Goal: Task Accomplishment & Management: Manage account settings

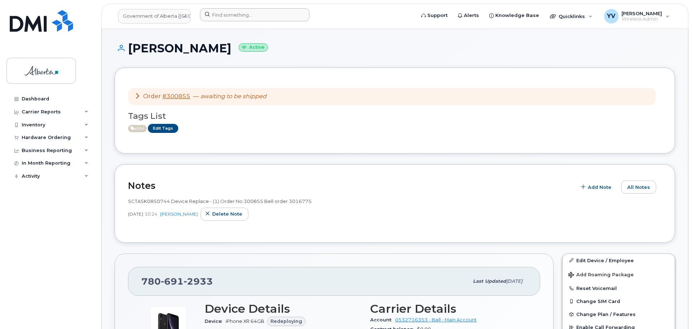
scroll to position [92, 0]
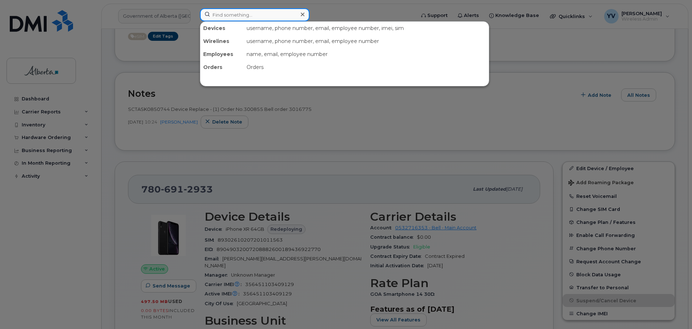
click at [217, 14] on input at bounding box center [255, 14] width 110 height 13
paste input "5873722511"
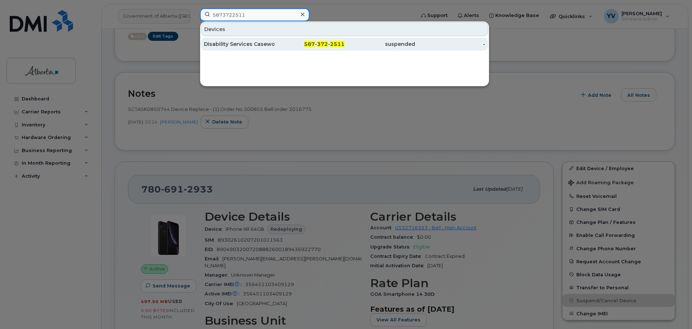
type input "5873722511"
click at [326, 41] on span "372" at bounding box center [322, 44] width 11 height 7
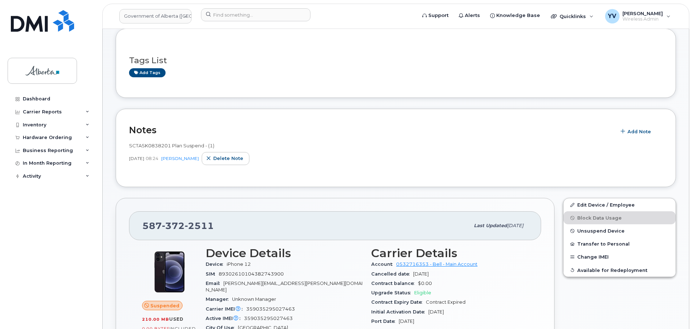
scroll to position [148, 0]
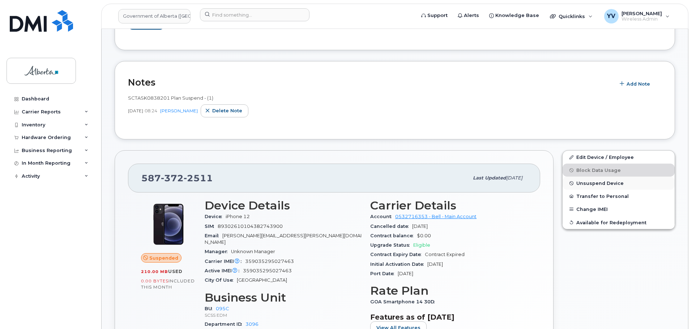
click at [601, 184] on span "Unsuspend Device" at bounding box center [599, 183] width 47 height 5
click at [584, 181] on span "Unsuspend Device" at bounding box center [599, 183] width 47 height 5
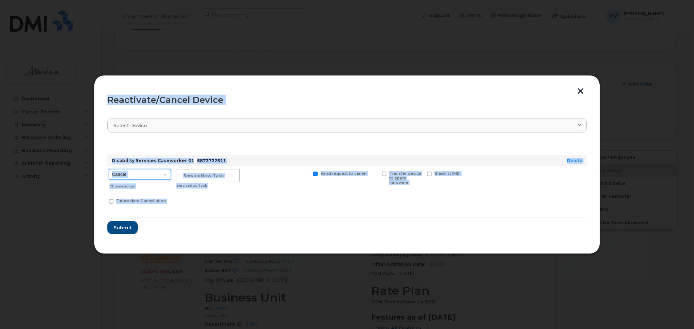
click at [165, 174] on select "Cancel Suspend - Extend Suspension Reactivate" at bounding box center [140, 174] width 62 height 11
select select "[object Object]"
click at [109, 169] on select "Cancel Suspend - Extend Suspension Reactivate" at bounding box center [140, 174] width 62 height 11
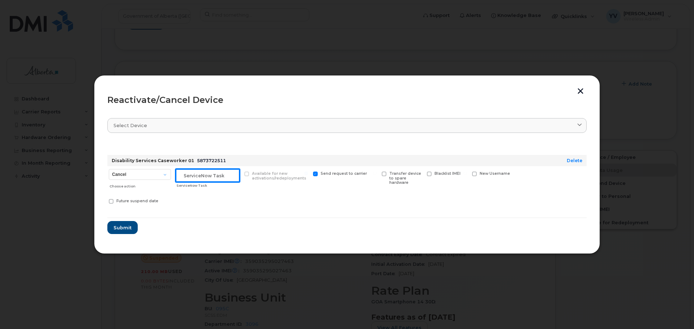
click at [183, 178] on input "text" at bounding box center [208, 175] width 64 height 13
paste input "SCTASK0853185"
type input "SCTASK0853185 Reactivate"
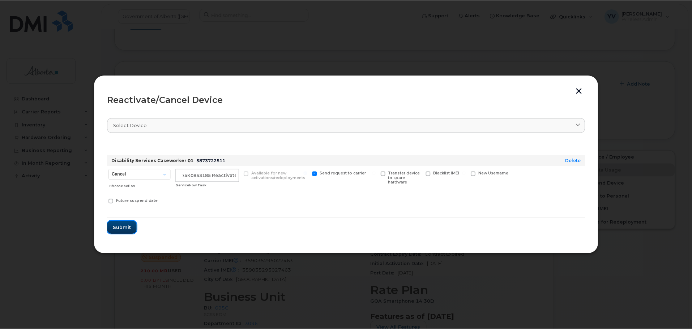
scroll to position [0, 0]
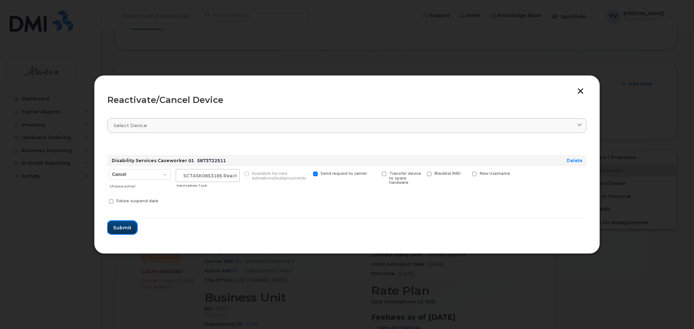
click at [122, 226] on span "Submit" at bounding box center [122, 228] width 18 height 7
click at [122, 226] on form "Disability Services Caseworker 01 5873722511 Delete Cancel Suspend - Extend Sus…" at bounding box center [347, 188] width 480 height 93
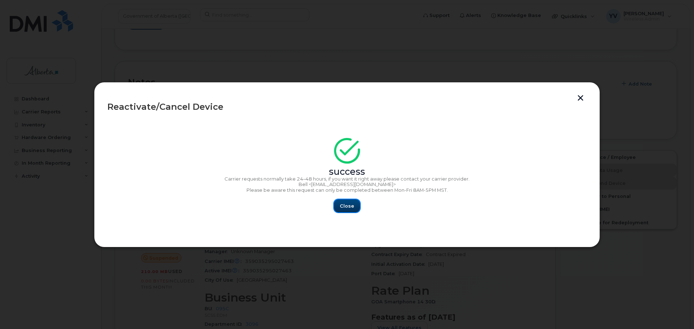
click at [347, 205] on span "Close" at bounding box center [347, 206] width 14 height 7
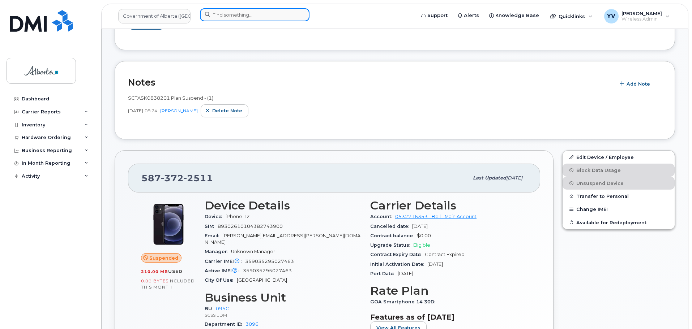
click at [221, 13] on input at bounding box center [255, 14] width 110 height 13
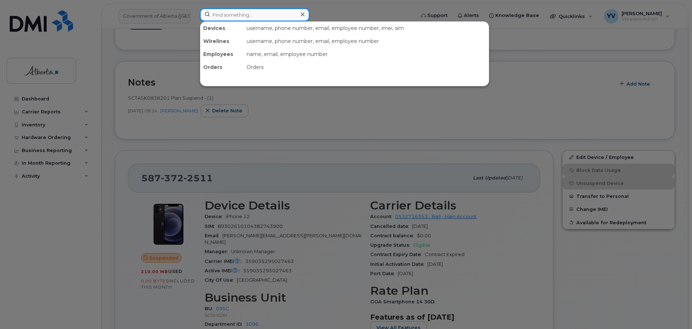
paste input "5875753906"
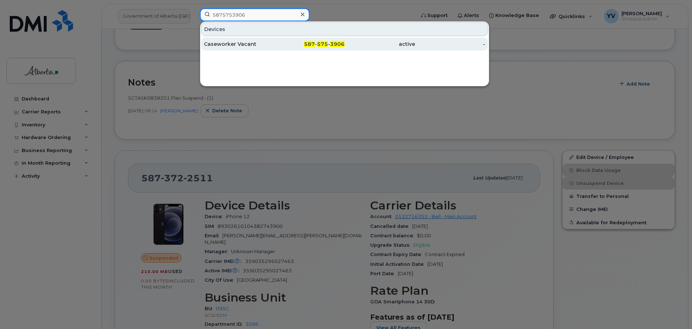
type input "5875753906"
click at [317, 44] on div "587 - 575 - 3906" at bounding box center [309, 44] width 71 height 7
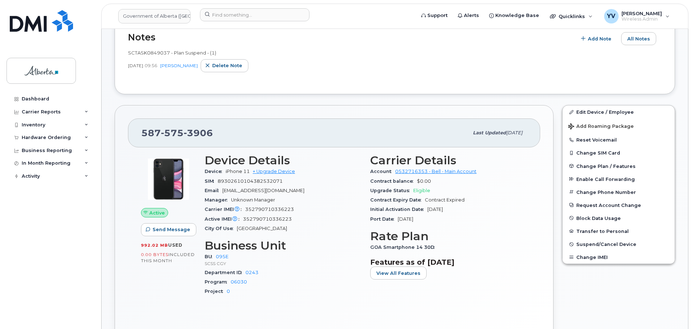
scroll to position [231, 0]
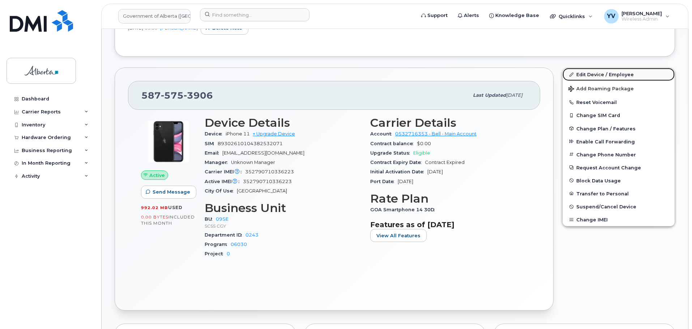
click at [590, 72] on link "Edit Device / Employee" at bounding box center [619, 74] width 112 height 13
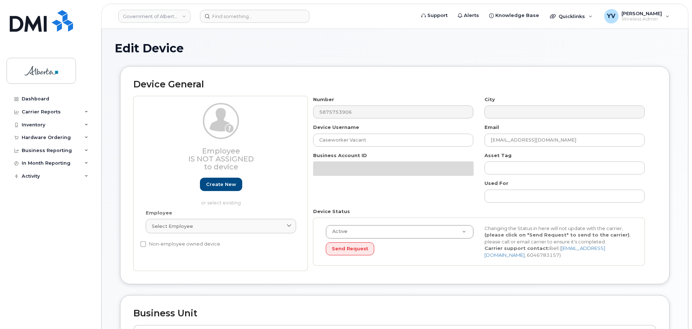
select select "4206362"
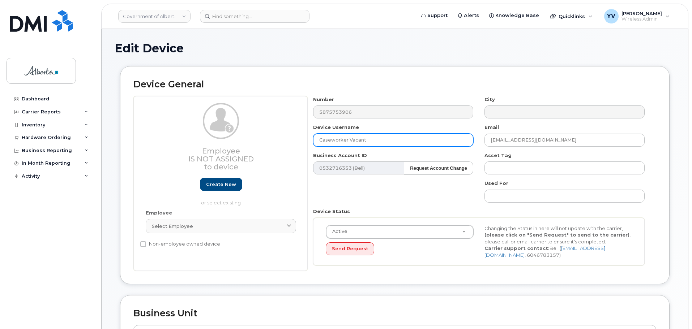
drag, startPoint x: 374, startPoint y: 141, endPoint x: 288, endPoint y: 145, distance: 86.5
click at [288, 145] on div "Employee Is not assigned to device Create new or select existing Employee Selec…" at bounding box center [394, 183] width 523 height 175
paste input "Brittany Scot"
click at [330, 142] on input "Brittany Scott" at bounding box center [393, 140] width 160 height 13
type input "Brittany Scott"
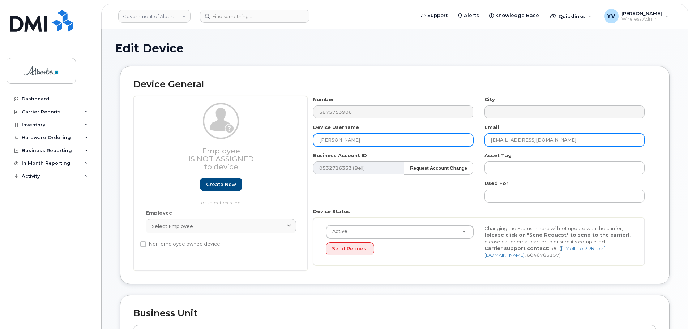
drag, startPoint x: 554, startPoint y: 139, endPoint x: 469, endPoint y: 142, distance: 85.1
click at [469, 142] on div "Number 5875753906 City Device Username Brittany Scott Email May.Hung@gov.ab.ca …" at bounding box center [479, 183] width 343 height 175
paste input "Brittany.Scott"
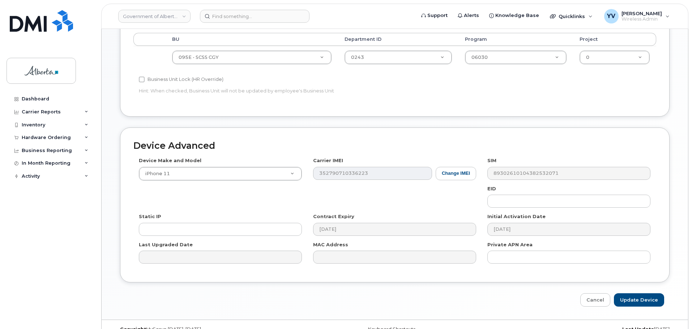
scroll to position [306, 0]
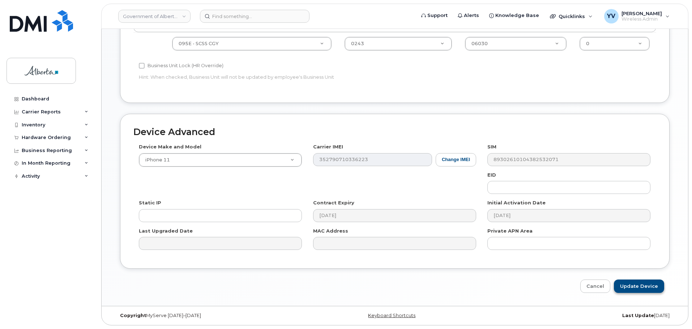
type input "[PERSON_NAME][EMAIL_ADDRESS][PERSON_NAME][DOMAIN_NAME]"
click at [637, 285] on input "Update Device" at bounding box center [639, 286] width 50 height 13
type input "Saving..."
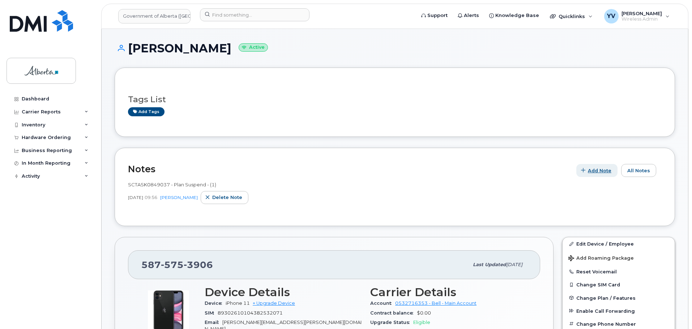
click at [608, 167] on span "Add Note" at bounding box center [600, 170] width 24 height 7
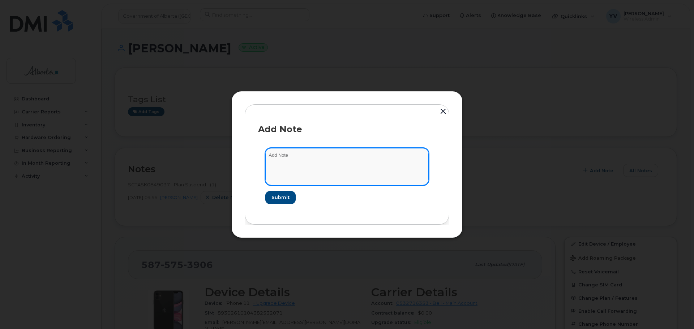
click at [282, 153] on textarea at bounding box center [346, 166] width 163 height 37
paste textarea "SCTASK0852211 Device Plan Reassign - (1)"
type textarea "SCTASK0852211 Device Plan Reassign - (1)"
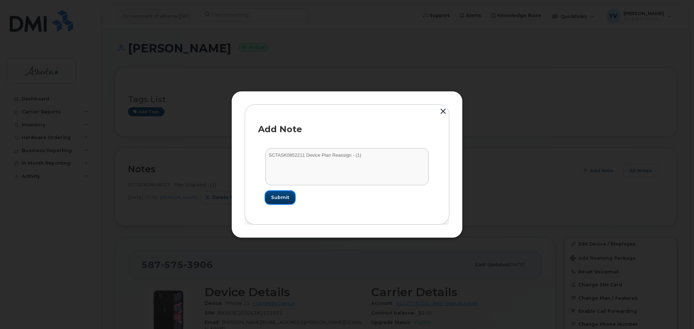
click at [285, 196] on span "Submit" at bounding box center [280, 197] width 18 height 7
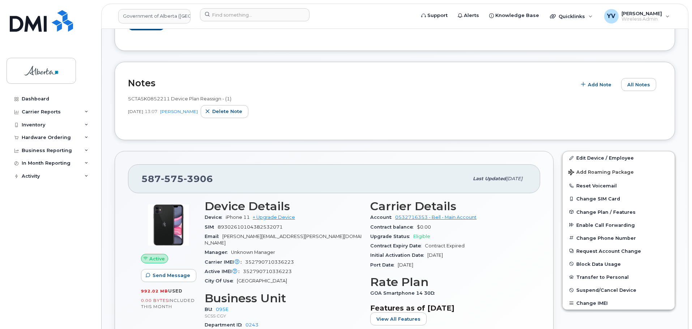
scroll to position [88, 0]
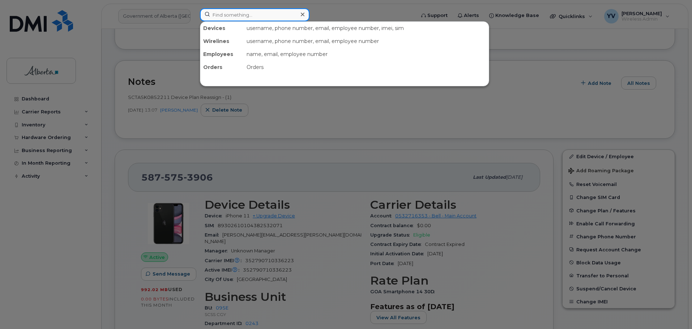
click at [231, 14] on input at bounding box center [255, 14] width 110 height 13
paste input "7809180410"
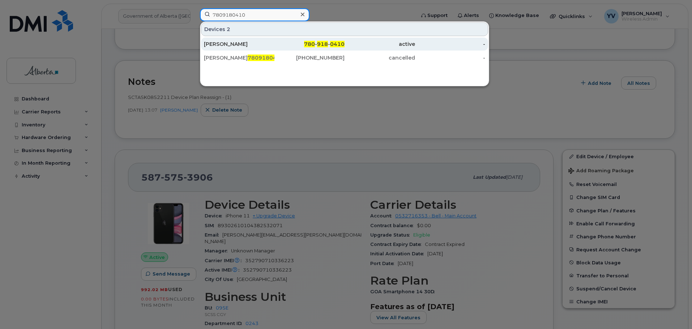
type input "7809180410"
click at [324, 42] on span "918" at bounding box center [322, 44] width 11 height 7
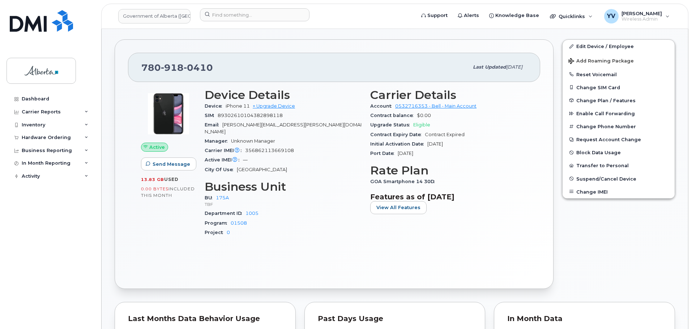
scroll to position [40, 0]
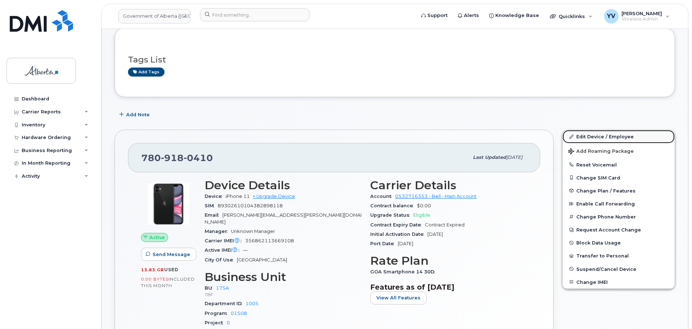
click at [586, 136] on link "Edit Device / Employee" at bounding box center [619, 136] width 112 height 13
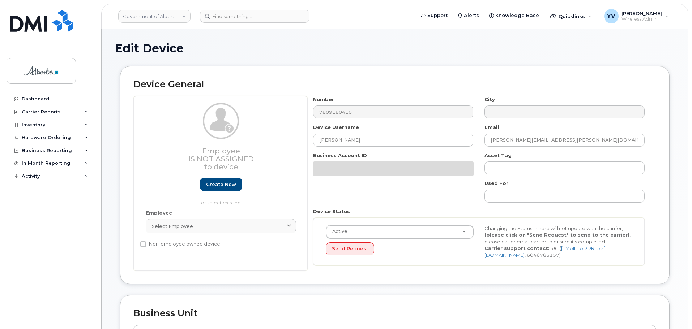
select select "4749753"
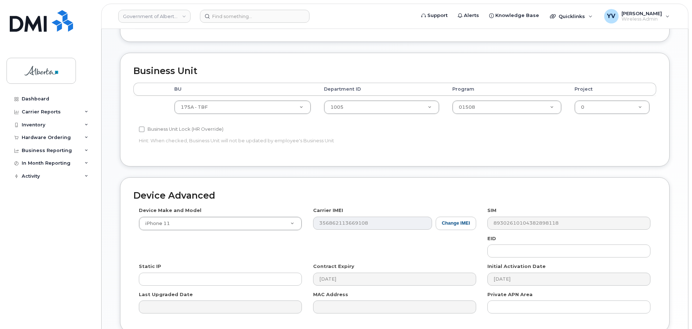
scroll to position [286, 0]
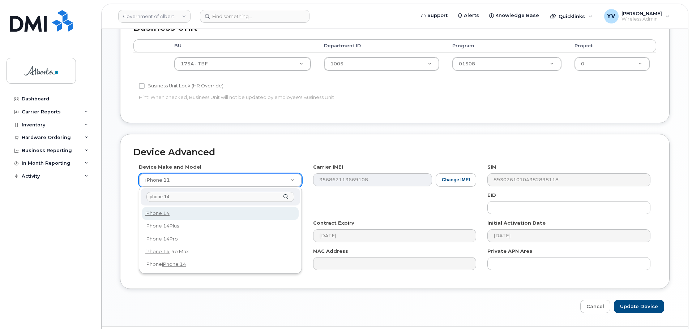
type input "iphone 14"
select select "2778"
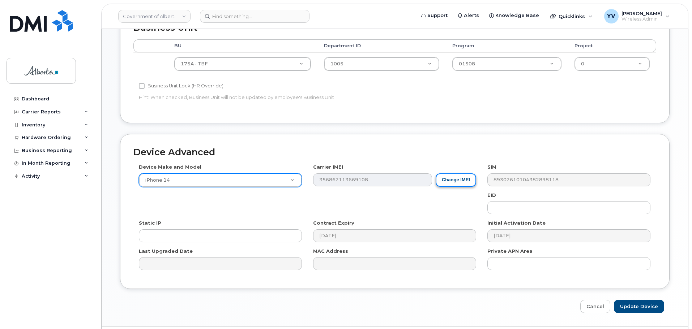
click at [456, 177] on button "Change IMEI" at bounding box center [456, 180] width 41 height 13
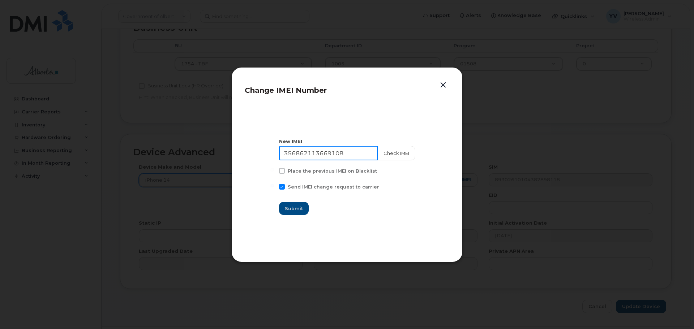
drag, startPoint x: 354, startPoint y: 152, endPoint x: 287, endPoint y: 156, distance: 67.0
click at [287, 156] on input "356862113669108" at bounding box center [328, 153] width 99 height 14
paste input "4870287014607"
type input "354870287014607"
click at [294, 206] on span "Submit" at bounding box center [294, 208] width 18 height 7
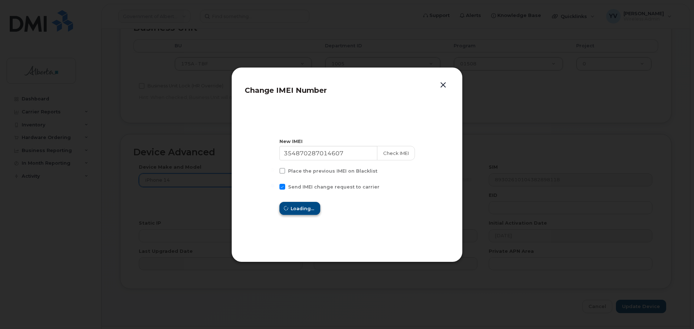
type input "354870287014607"
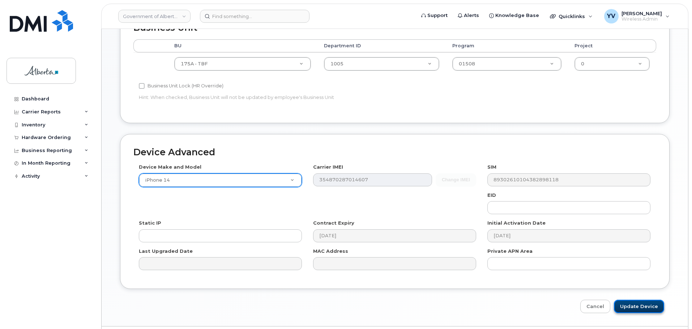
click at [638, 305] on input "Update Device" at bounding box center [639, 306] width 50 height 13
type input "Saving..."
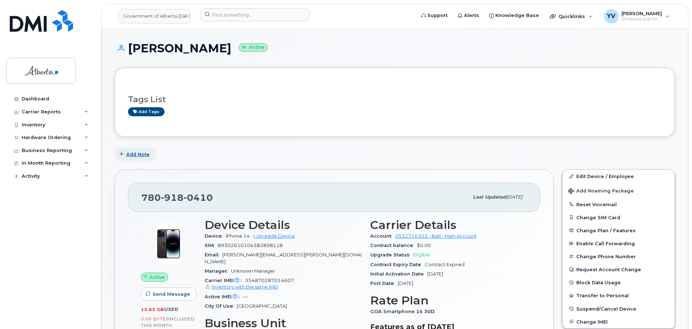
click at [139, 153] on span "Add Note" at bounding box center [138, 154] width 24 height 7
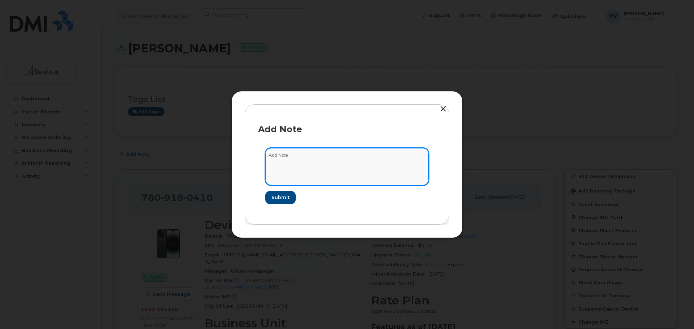
click at [278, 157] on textarea at bounding box center [346, 166] width 163 height 37
paste textarea "SCTASK0853246 Device Assign Spare - (1)"
type textarea "SCTASK0853246 Device Assign Spare - (1)"
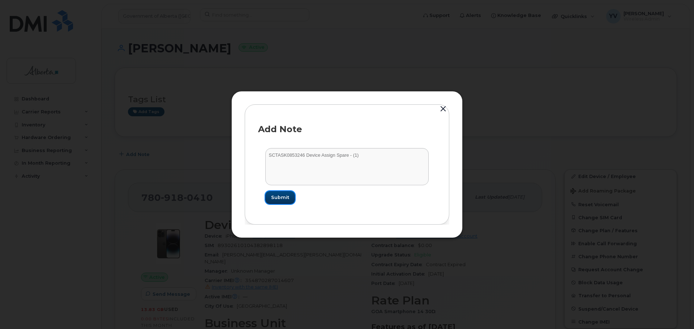
click at [281, 196] on span "Submit" at bounding box center [280, 197] width 18 height 7
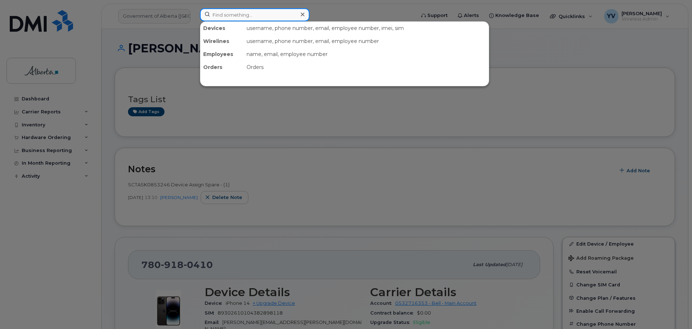
click at [226, 16] on input at bounding box center [255, 14] width 110 height 13
paste input "5873857410"
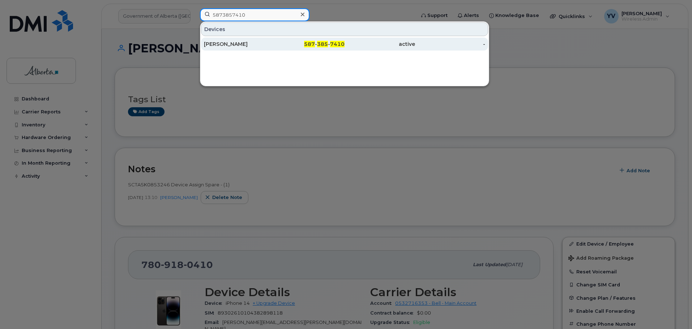
type input "5873857410"
click at [326, 42] on span "385" at bounding box center [322, 44] width 11 height 7
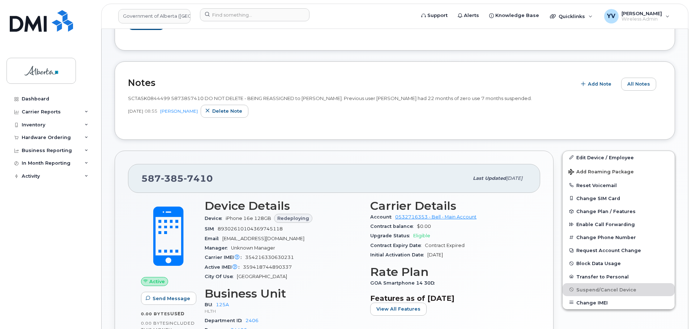
scroll to position [138, 0]
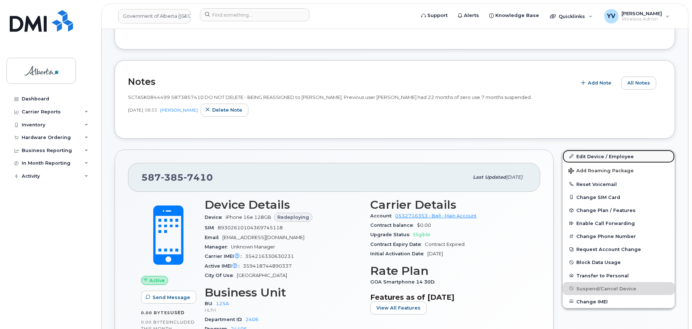
click at [589, 156] on link "Edit Device / Employee" at bounding box center [619, 156] width 112 height 13
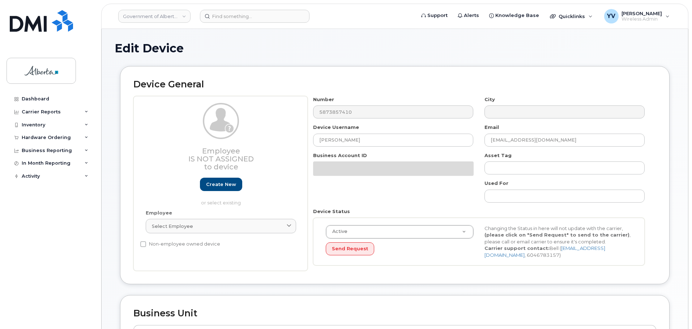
select select "4120335"
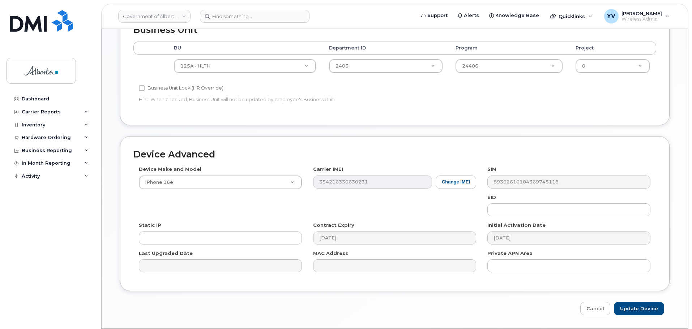
scroll to position [289, 0]
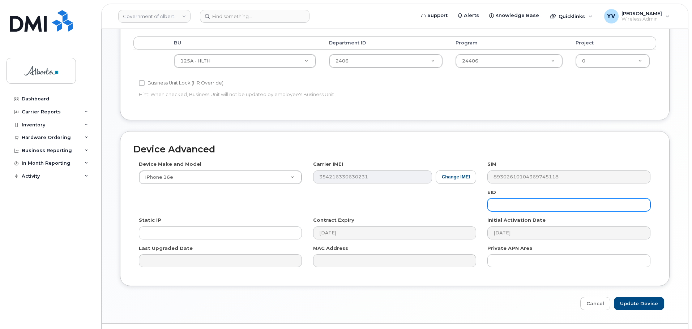
click at [504, 204] on input "text" at bounding box center [568, 205] width 163 height 13
paste input "89043052010008887025010581912012"
type input "89043052010008887025010581912012"
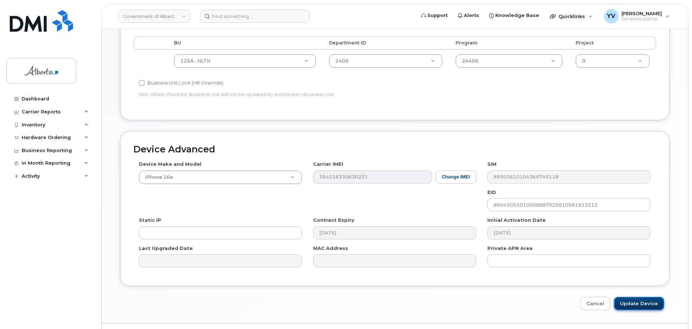
click at [647, 304] on input "Update Device" at bounding box center [639, 303] width 50 height 13
type input "Saving..."
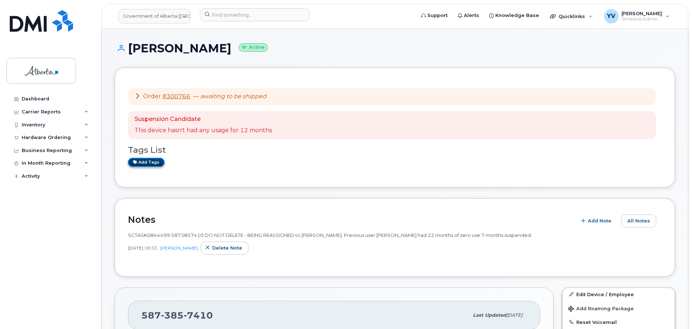
click at [144, 161] on link "Add tags" at bounding box center [146, 162] width 37 height 9
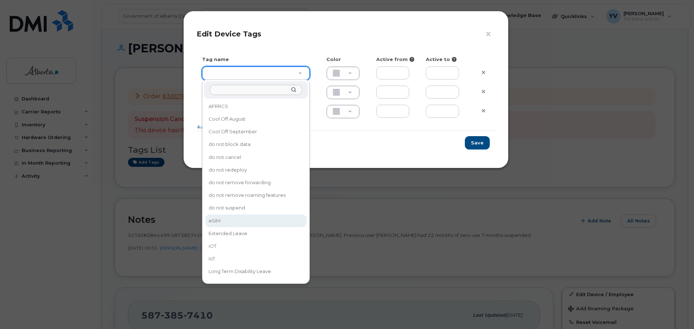
type input "eSIM"
type input "D6CDC1"
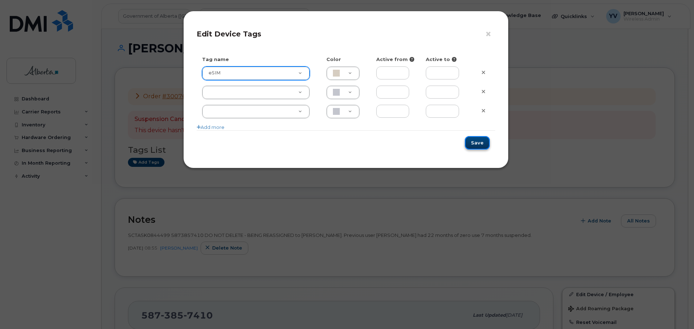
click at [475, 145] on button "Save" at bounding box center [477, 142] width 25 height 13
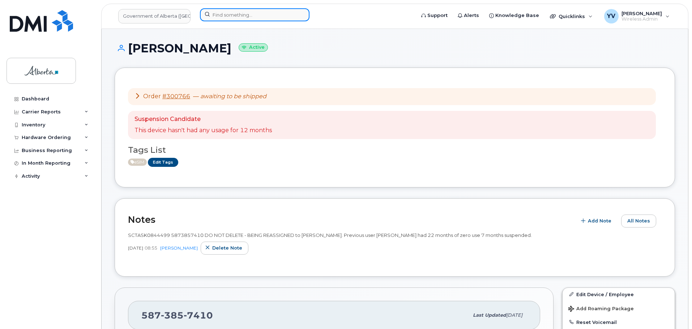
click at [225, 16] on input at bounding box center [255, 14] width 110 height 13
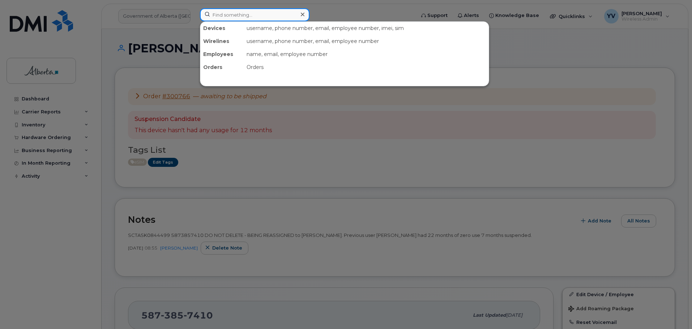
paste input "4039158913"
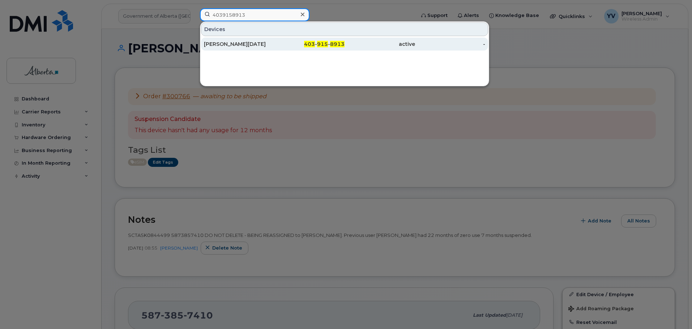
type input "4039158913"
click at [311, 44] on span "403" at bounding box center [309, 44] width 11 height 7
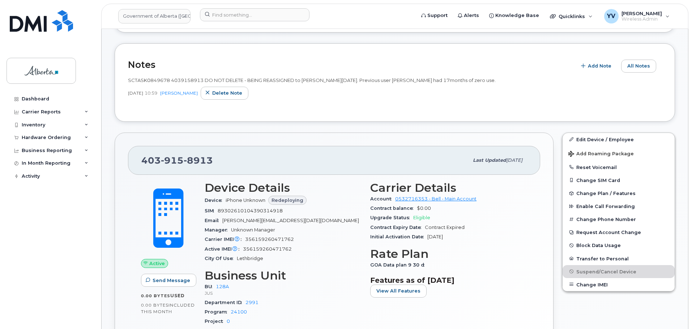
scroll to position [156, 0]
click at [587, 166] on button "Reset Voicemail" at bounding box center [619, 166] width 112 height 13
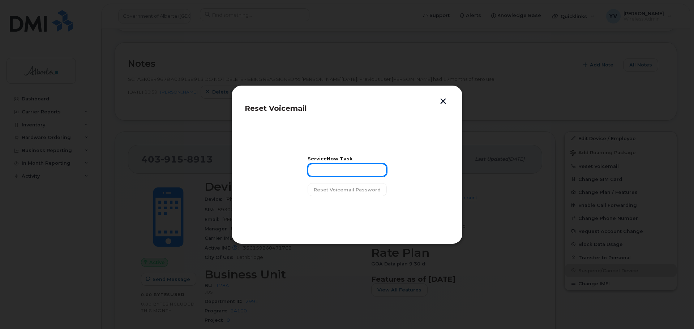
click at [333, 169] on input "text" at bounding box center [347, 170] width 79 height 13
paste input "SCTASK0849678"
type input "SCTASK0849678"
click at [342, 187] on span "Reset Voicemail Password" at bounding box center [347, 190] width 67 height 7
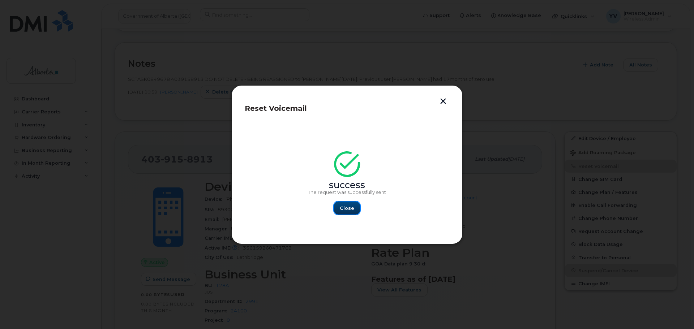
click at [347, 208] on span "Close" at bounding box center [347, 208] width 14 height 7
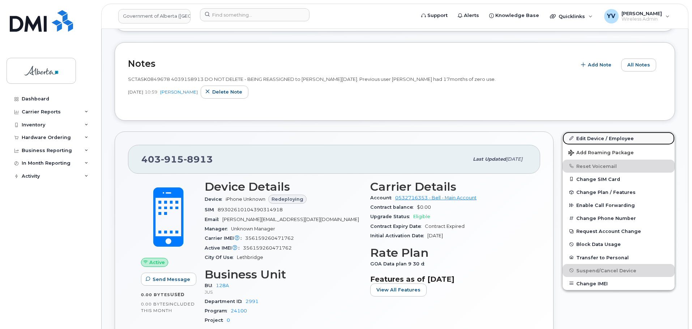
click at [594, 138] on link "Edit Device / Employee" at bounding box center [619, 138] width 112 height 13
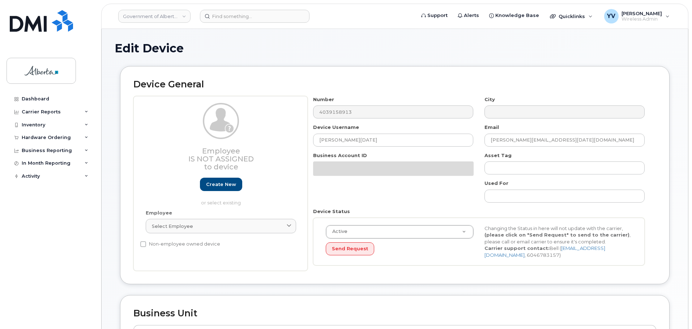
select select "4120330"
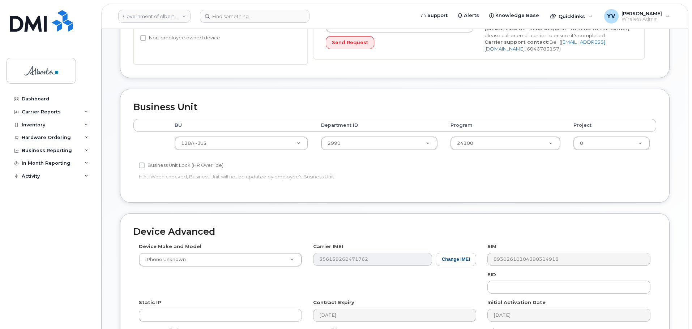
scroll to position [230, 0]
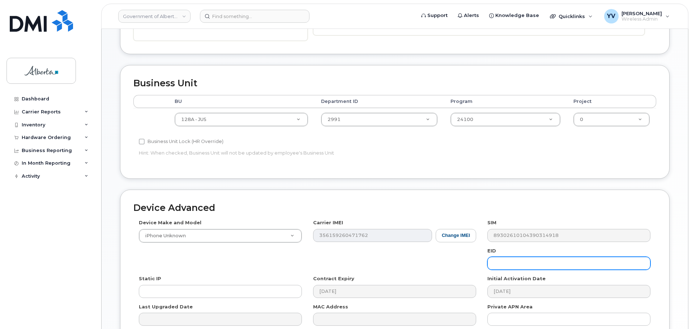
click at [502, 263] on input "text" at bounding box center [568, 263] width 163 height 13
paste input "89043052010008887025010578712273"
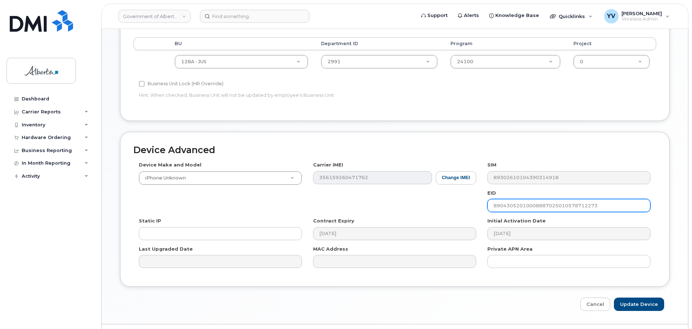
scroll to position [306, 0]
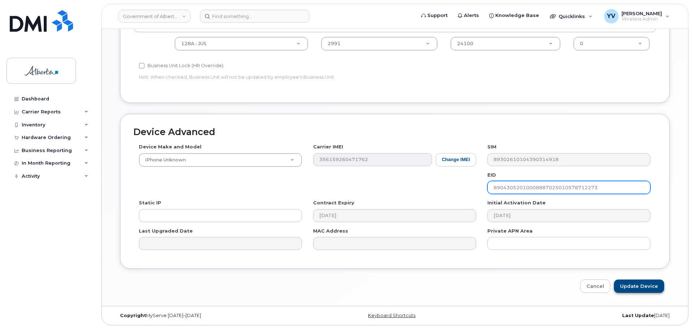
type input "89043052010008887025010578712273"
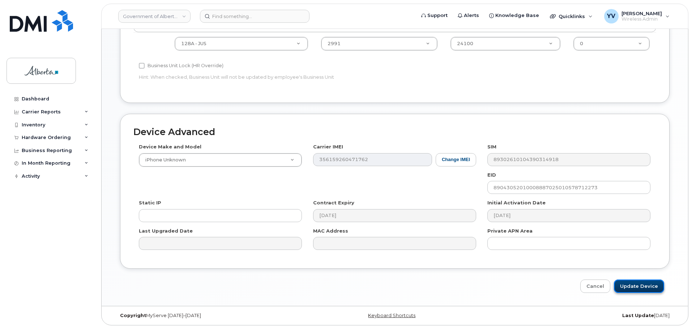
click at [643, 285] on input "Update Device" at bounding box center [639, 286] width 50 height 13
type input "Saving..."
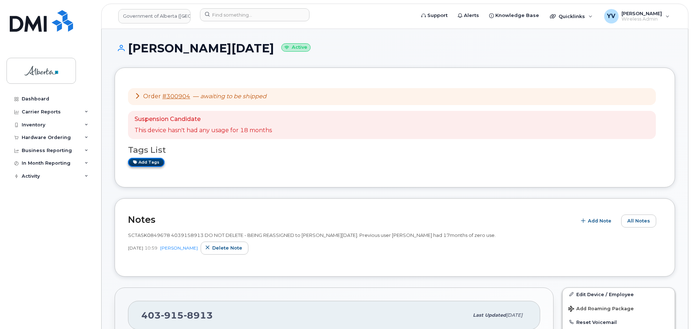
click at [142, 159] on link "Add tags" at bounding box center [146, 162] width 37 height 9
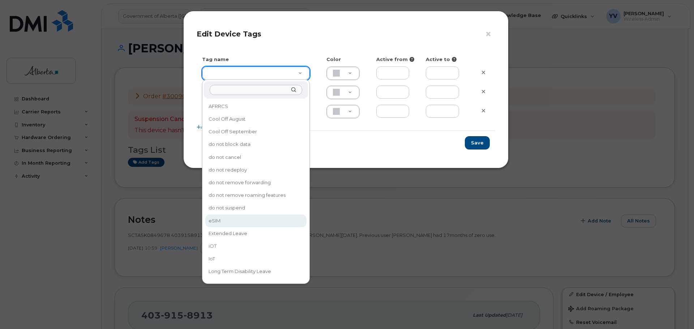
type input "eSIM"
type input "D6CDC1"
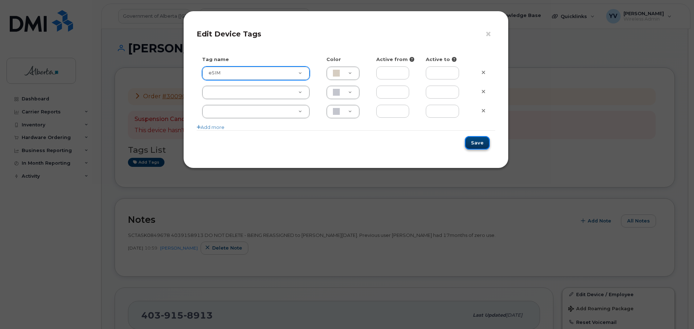
click at [481, 144] on button "Save" at bounding box center [477, 142] width 25 height 13
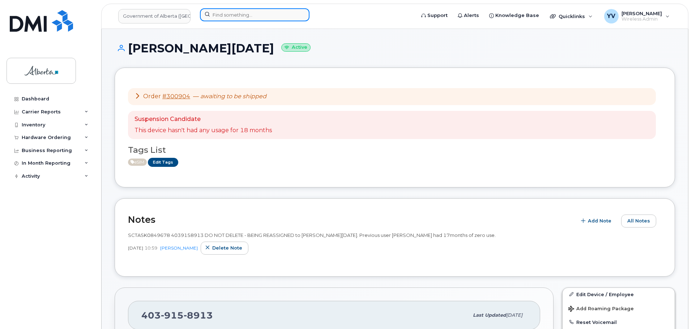
click at [229, 19] on input at bounding box center [255, 14] width 110 height 13
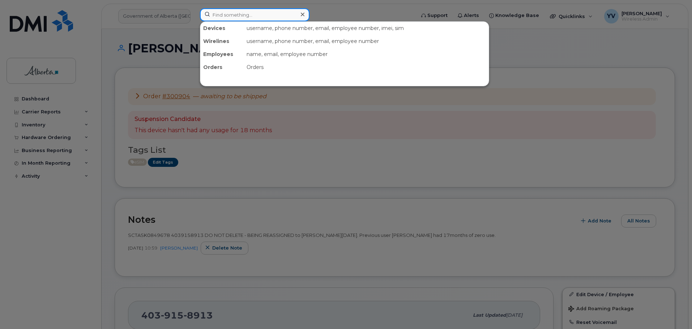
paste input "5873722511"
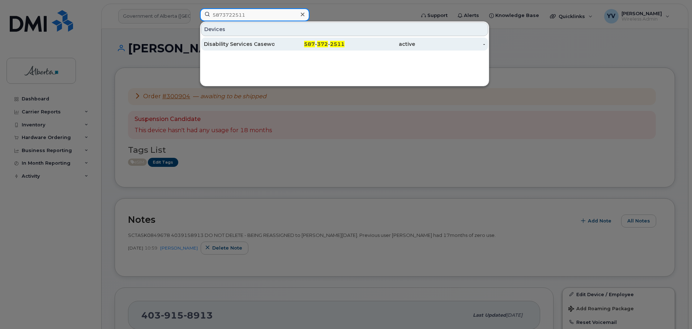
type input "5873722511"
click at [317, 43] on div "587 - 372 - 2511" at bounding box center [309, 44] width 71 height 7
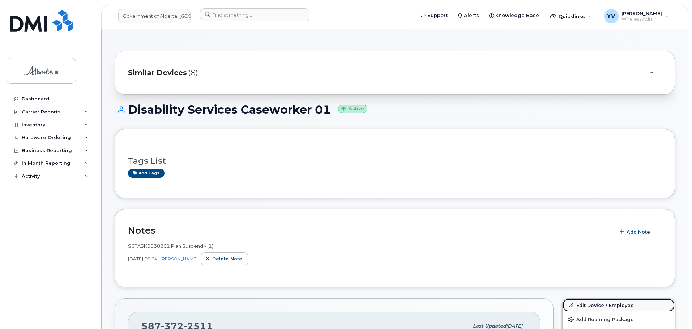
click at [587, 303] on link "Edit Device / Employee" at bounding box center [619, 305] width 112 height 13
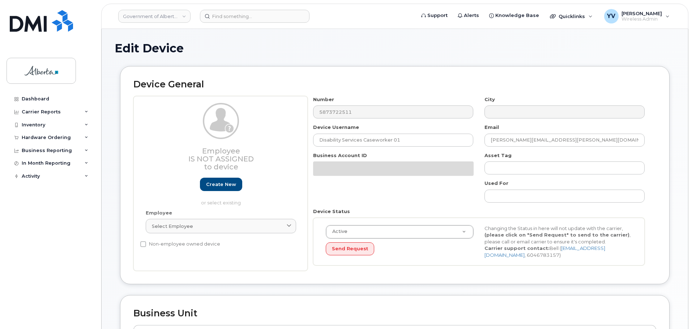
select select "4749748"
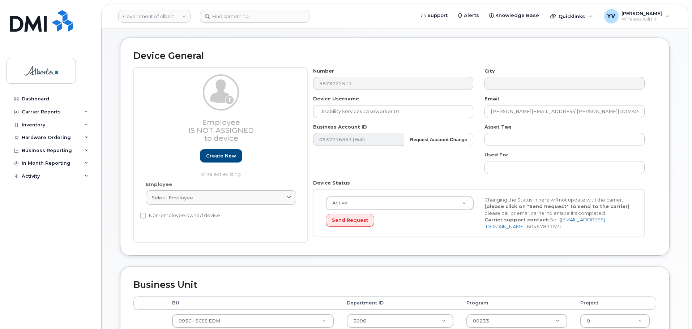
scroll to position [63, 0]
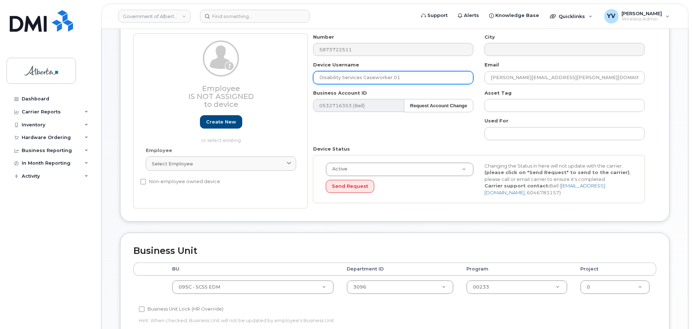
drag, startPoint x: 402, startPoint y: 77, endPoint x: 315, endPoint y: 74, distance: 87.6
click at [315, 74] on input "Disability Services Caseworker 01" at bounding box center [393, 77] width 160 height 13
paste input "[PERSON_NAME]"
type input "[PERSON_NAME]"
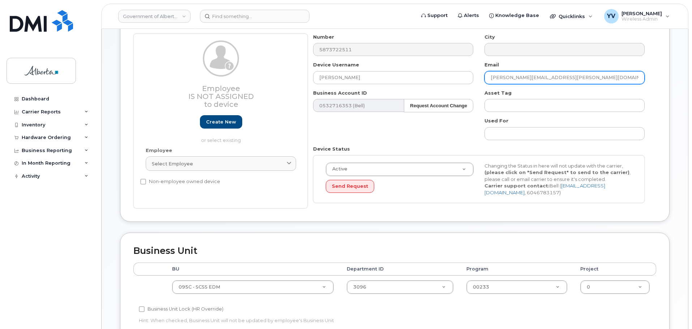
drag, startPoint x: 556, startPoint y: 77, endPoint x: 489, endPoint y: 83, distance: 67.9
click at [489, 83] on input "Maggie.McGhee@gov.ab.ca" at bounding box center [565, 77] width 160 height 13
paste input "Arashdeep.Gill"
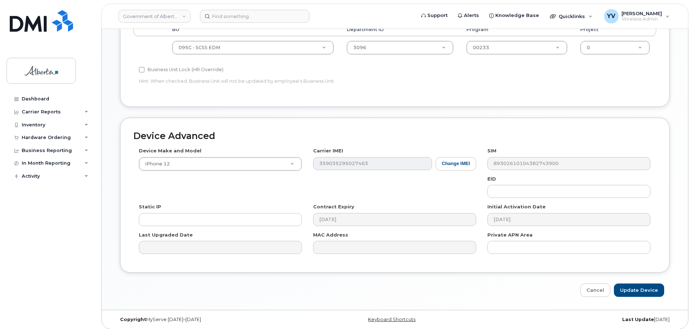
scroll to position [304, 0]
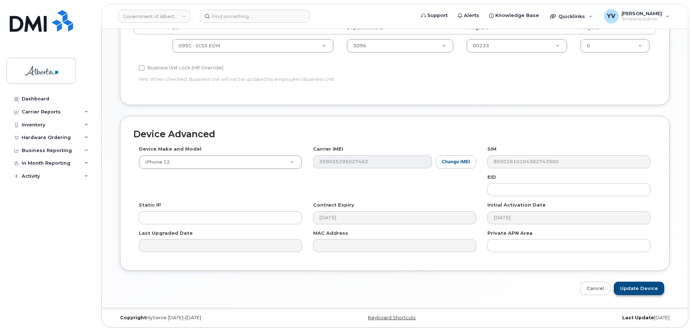
type input "Arashdeep.Gill@gov.ab.ca"
click at [644, 287] on input "Update Device" at bounding box center [639, 288] width 50 height 13
type input "Saving..."
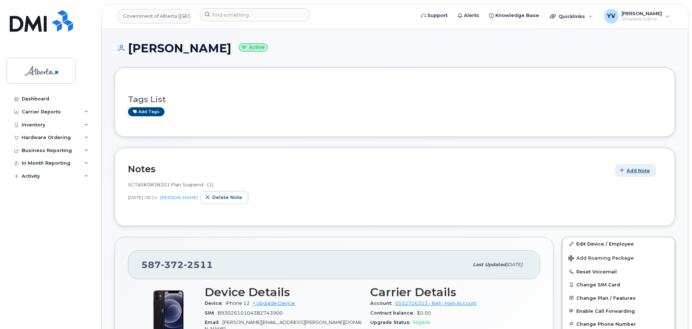
click at [633, 169] on span "Add Note" at bounding box center [639, 170] width 24 height 7
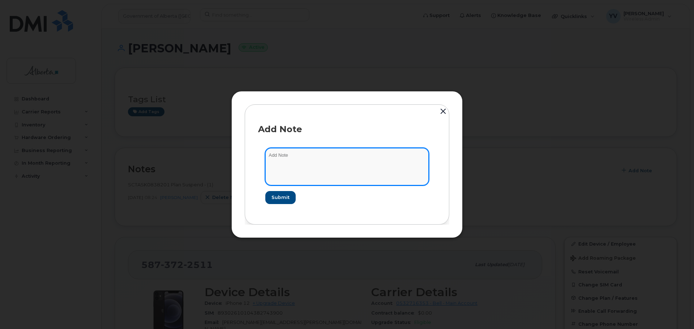
click at [281, 153] on textarea at bounding box center [346, 166] width 163 height 37
paste textarea "SCTASK0853185 Device Plan Reassign - (1)"
type textarea "SCTASK0853185 Device Plan Reassign - (1)"
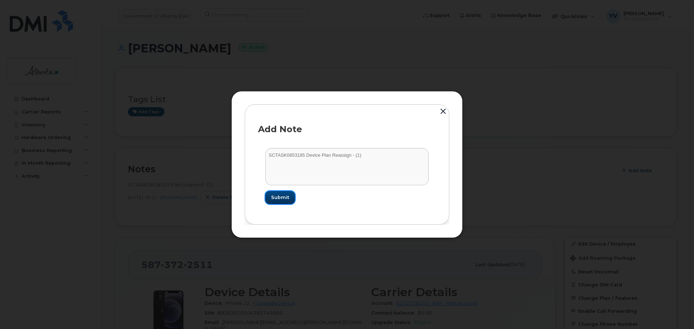
click at [276, 197] on span "Submit" at bounding box center [280, 197] width 18 height 7
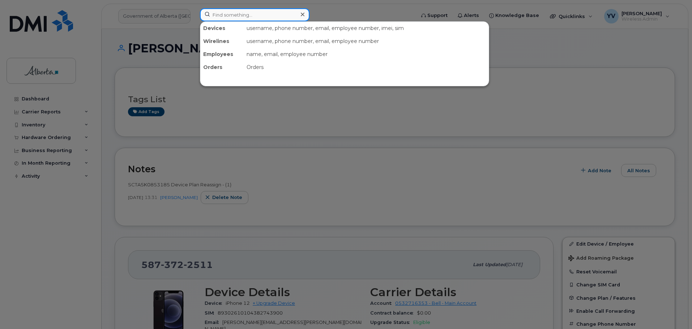
click at [231, 13] on input at bounding box center [255, 14] width 110 height 13
paste input "4038371609"
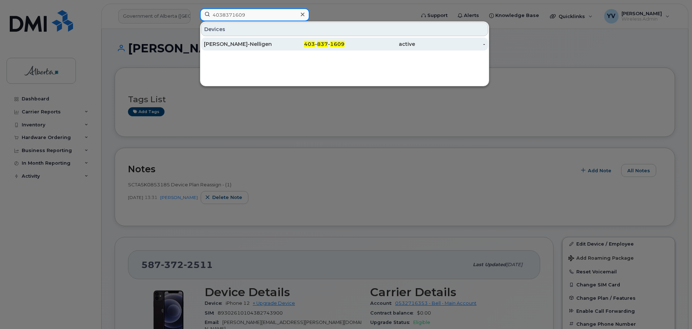
type input "4038371609"
click at [315, 42] on span "403" at bounding box center [309, 44] width 11 height 7
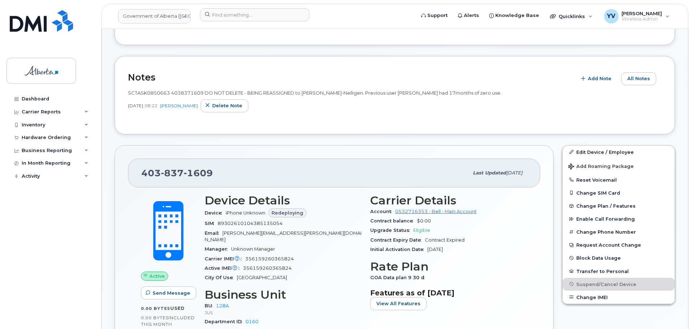
scroll to position [165, 0]
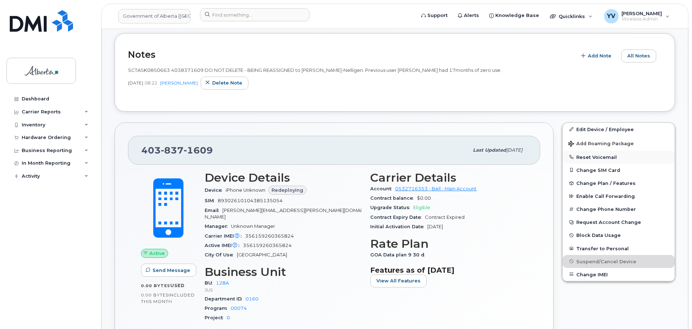
click at [599, 159] on button "Reset Voicemail" at bounding box center [619, 157] width 112 height 13
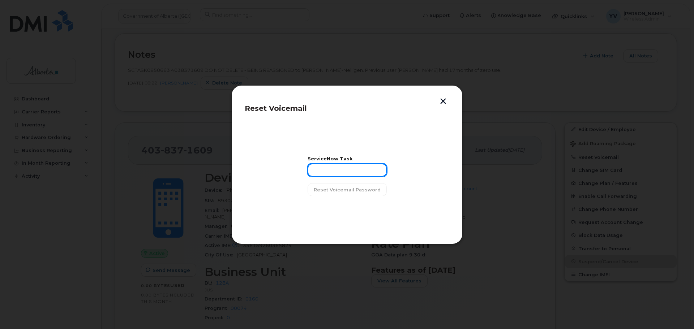
click at [332, 167] on input "text" at bounding box center [347, 170] width 79 height 13
paste input "SCTASK0850663"
type input "SCTASK0850663"
click at [339, 190] on span "Reset Voicemail Password" at bounding box center [347, 190] width 67 height 7
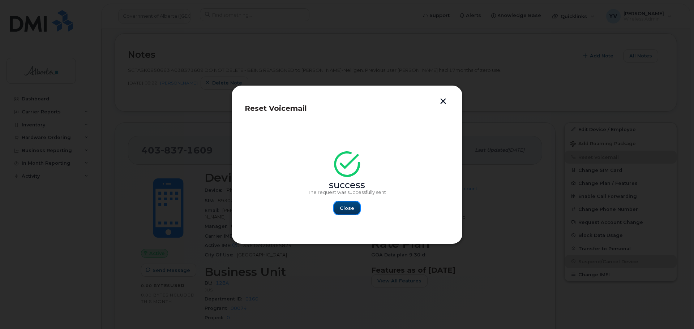
click at [350, 206] on span "Close" at bounding box center [347, 208] width 14 height 7
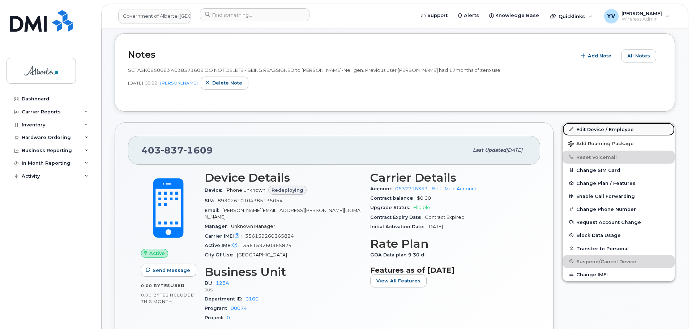
click at [599, 126] on link "Edit Device / Employee" at bounding box center [619, 129] width 112 height 13
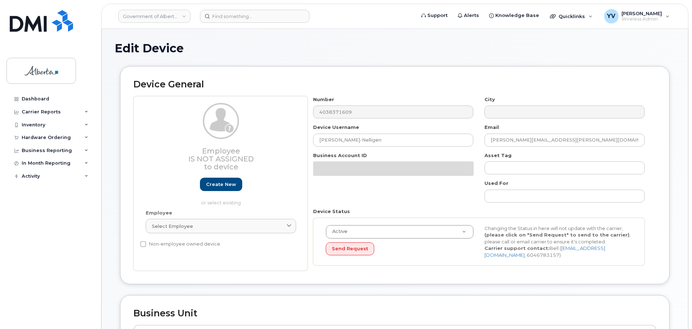
select select "4120330"
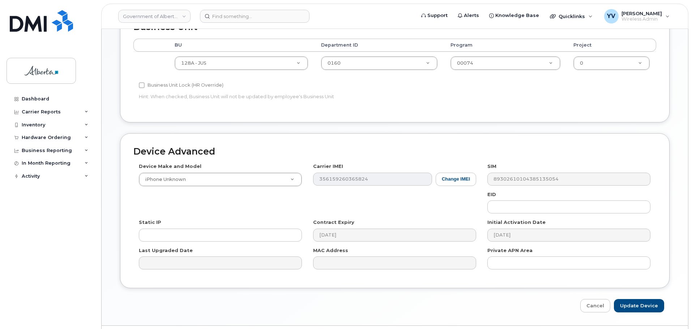
scroll to position [288, 0]
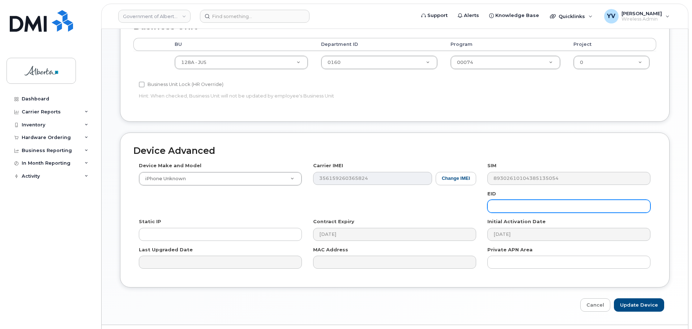
click at [489, 207] on input "text" at bounding box center [568, 206] width 163 height 13
paste input "89043052010008887025010574447862"
type input "89043052010008887025010574447862"
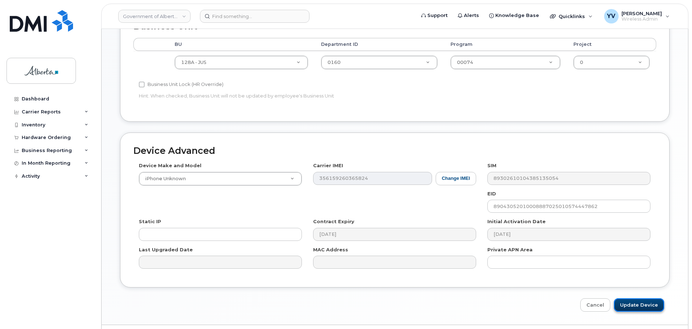
click at [644, 303] on input "Update Device" at bounding box center [639, 305] width 50 height 13
type input "Saving..."
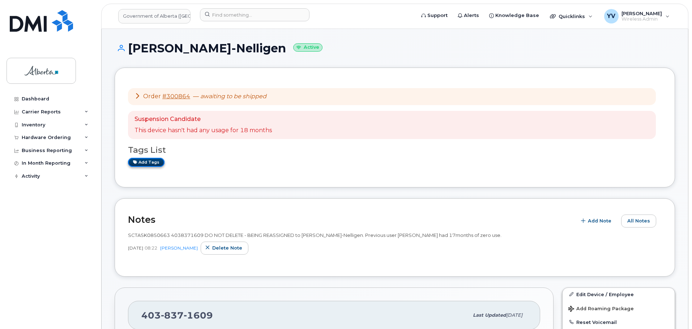
click at [145, 161] on link "Add tags" at bounding box center [146, 162] width 37 height 9
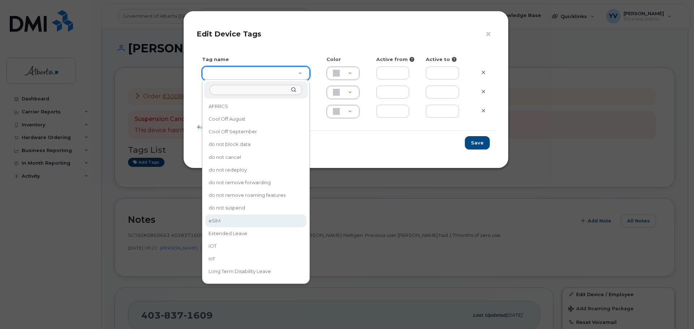
type input "eSIM"
type input "D6CDC1"
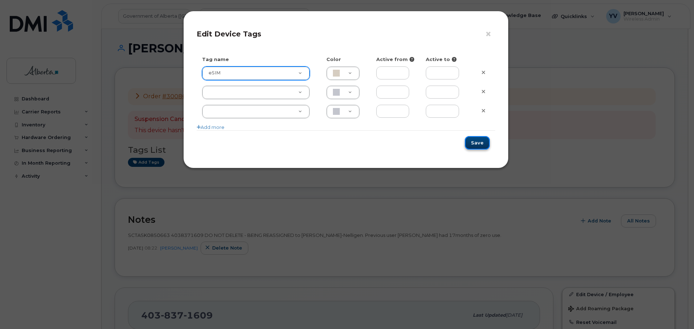
click at [478, 144] on button "Save" at bounding box center [477, 142] width 25 height 13
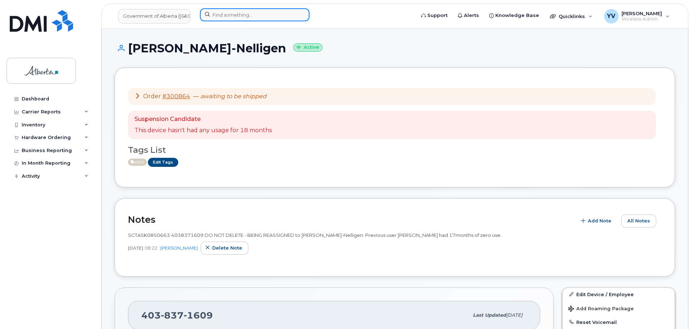
click at [226, 14] on input at bounding box center [255, 14] width 110 height 13
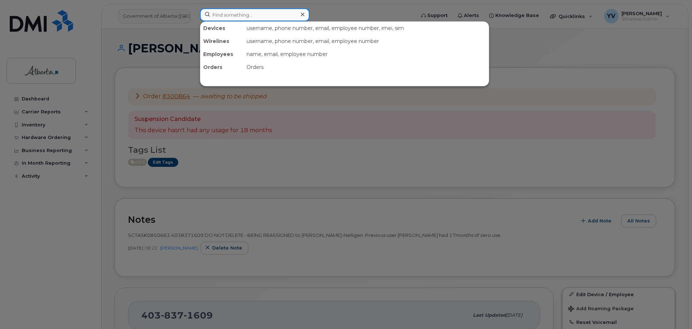
paste input "7809180410"
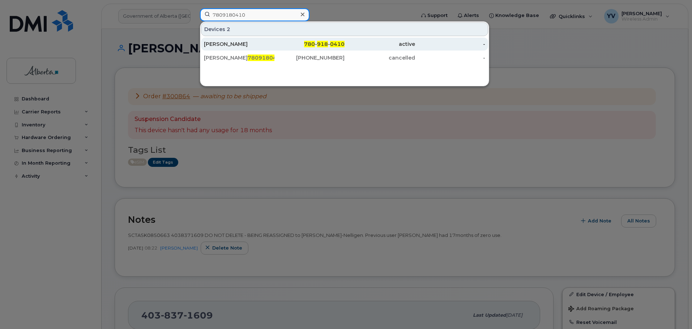
type input "7809180410"
click at [331, 43] on span "0410" at bounding box center [337, 44] width 14 height 7
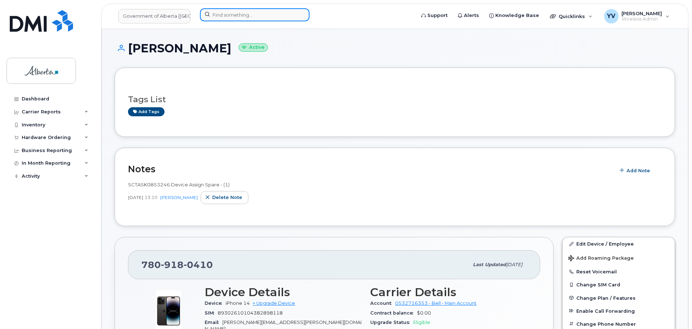
click at [228, 14] on input at bounding box center [255, 14] width 110 height 13
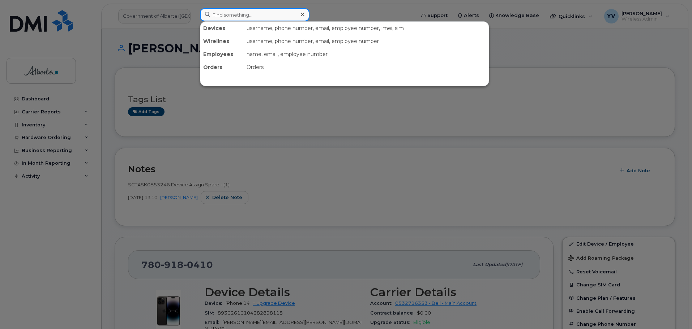
paste input "7808764359"
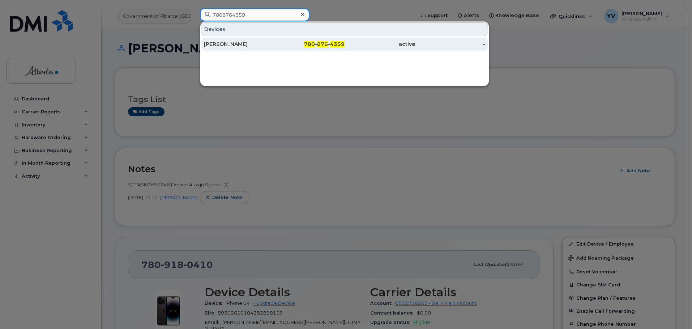
type input "7808764359"
click at [324, 43] on span "876" at bounding box center [322, 44] width 11 height 7
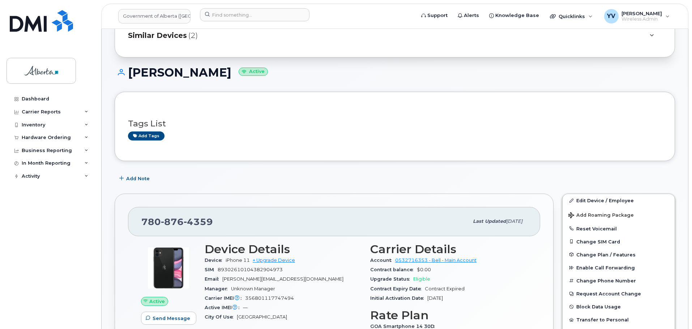
scroll to position [31, 0]
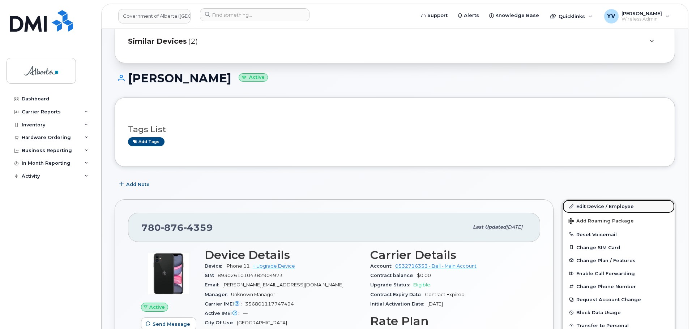
click at [592, 205] on link "Edit Device / Employee" at bounding box center [619, 206] width 112 height 13
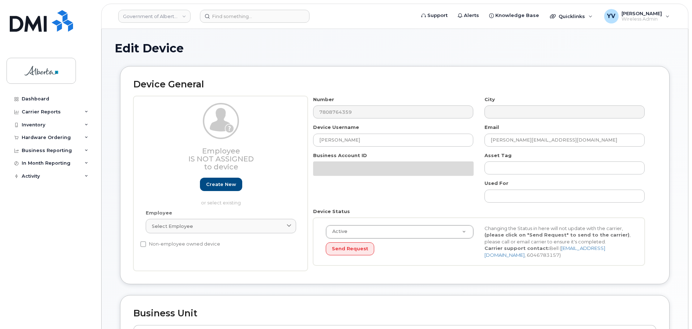
select select "4797682"
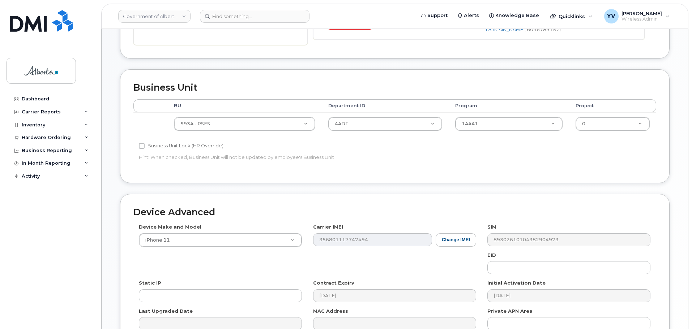
scroll to position [245, 0]
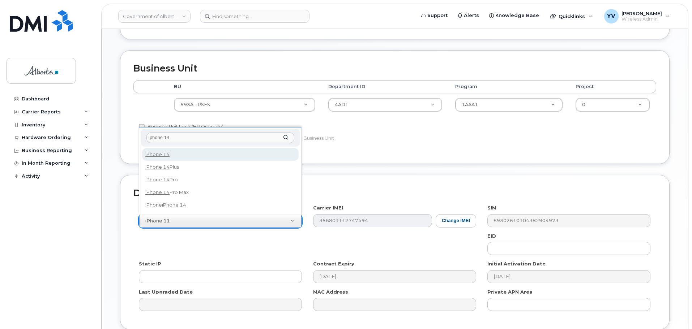
type input "iphone 14"
select select "2778"
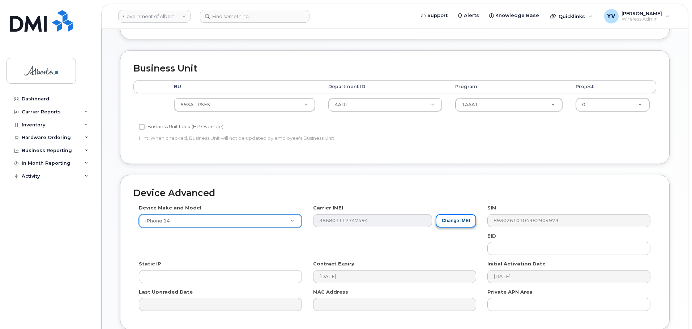
click at [460, 220] on button "Change IMEI" at bounding box center [456, 220] width 41 height 13
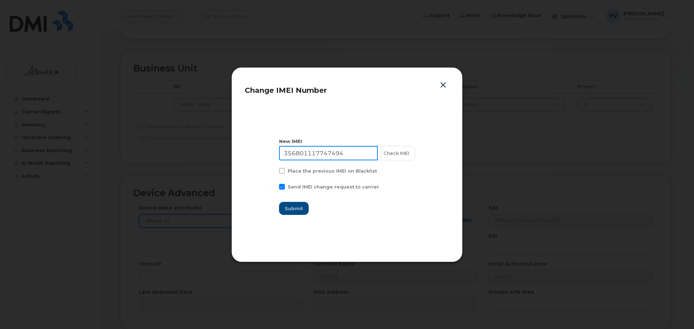
drag, startPoint x: 351, startPoint y: 152, endPoint x: 283, endPoint y: 156, distance: 68.1
click at [283, 156] on input "356801117747494" at bounding box center [328, 153] width 99 height 14
paste input "9093339866586"
type input "359093339866586"
click at [301, 207] on span "Submit" at bounding box center [294, 208] width 18 height 7
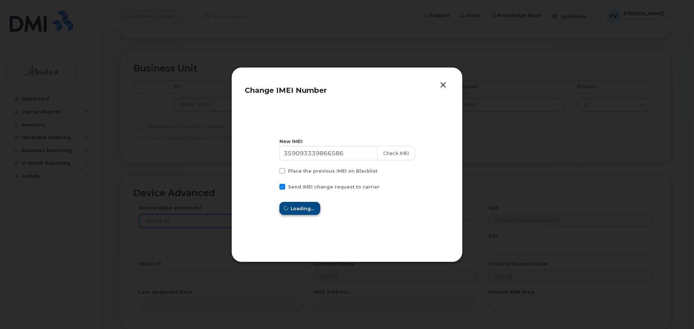
type input "359093339866586"
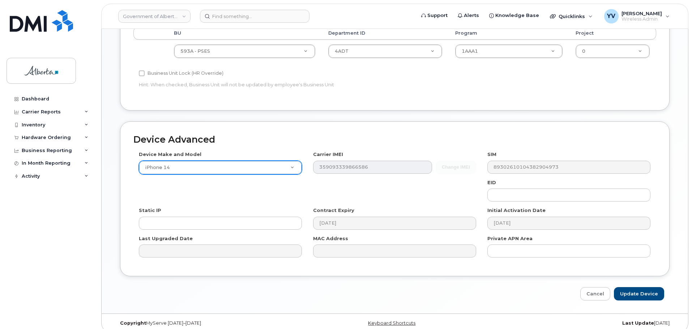
scroll to position [306, 0]
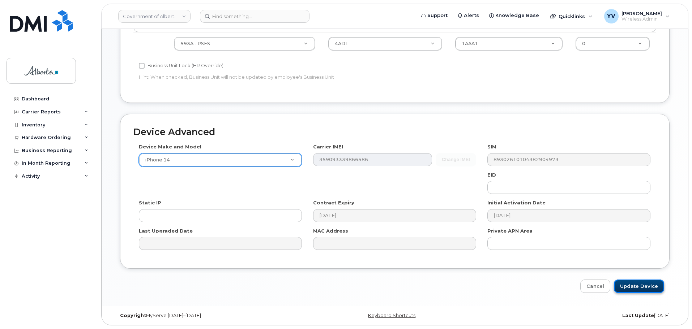
click at [629, 286] on input "Update Device" at bounding box center [639, 286] width 50 height 13
type input "Saving..."
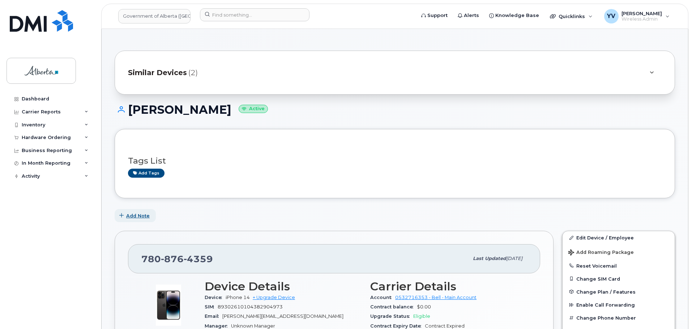
click at [139, 214] on span "Add Note" at bounding box center [138, 216] width 24 height 7
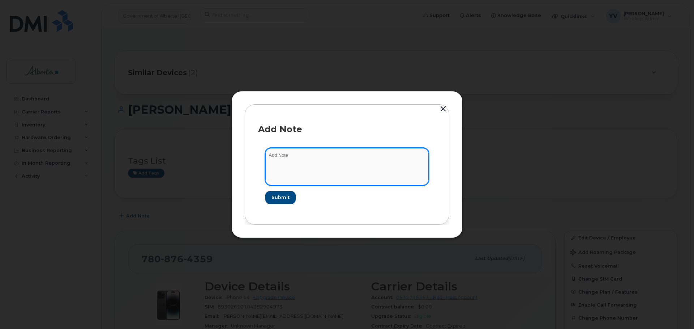
click at [284, 154] on textarea at bounding box center [346, 166] width 163 height 37
paste textarea "SCTASK0852355 Device Assign Spare - (1)"
type textarea "SCTASK0852355 Device Assign Spare - (1)"
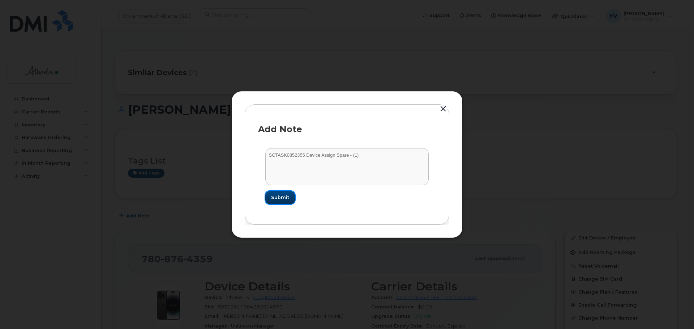
click at [282, 199] on span "Submit" at bounding box center [280, 197] width 18 height 7
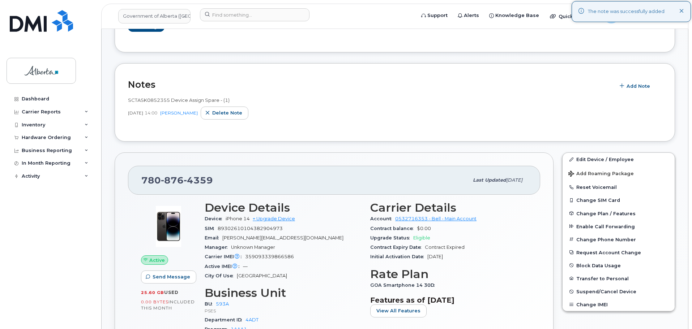
scroll to position [158, 0]
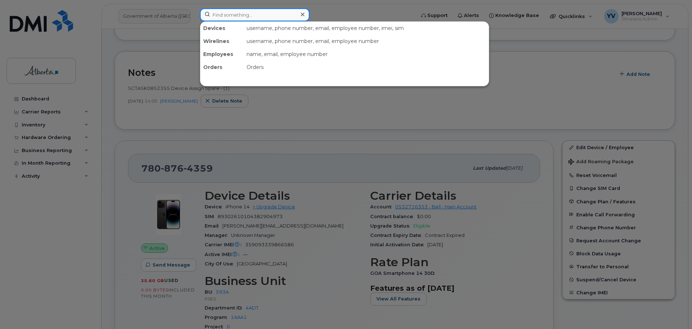
click at [230, 15] on input at bounding box center [255, 14] width 110 height 13
paste input "5875458975"
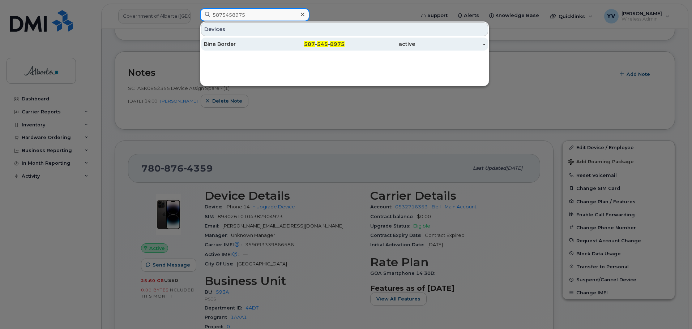
type input "5875458975"
click at [333, 43] on span "8975" at bounding box center [337, 44] width 14 height 7
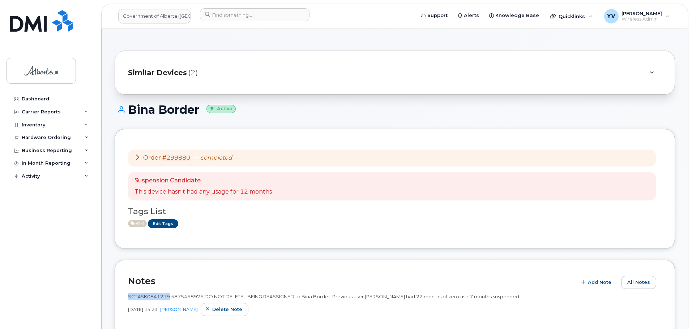
drag, startPoint x: 169, startPoint y: 298, endPoint x: 128, endPoint y: 294, distance: 41.4
click at [128, 294] on div "Notes Add Note All Notes SCTASK0841219 5875458975 DO NOT DELETE - BEING REASSIG…" at bounding box center [395, 299] width 561 height 78
copy span "SCTASK0841219"
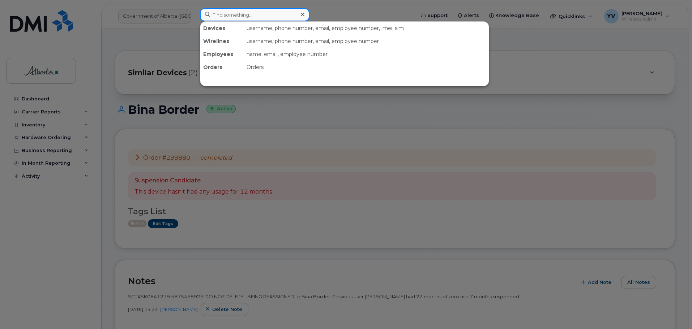
click at [218, 12] on input at bounding box center [255, 14] width 110 height 13
paste input "5879877874"
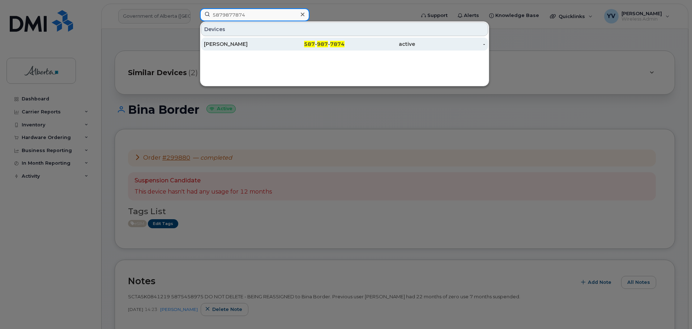
type input "5879877874"
click at [308, 43] on span "587" at bounding box center [309, 44] width 11 height 7
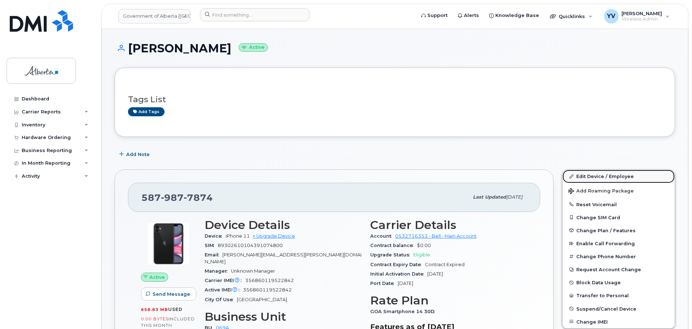
click at [597, 177] on link "Edit Device / Employee" at bounding box center [619, 176] width 112 height 13
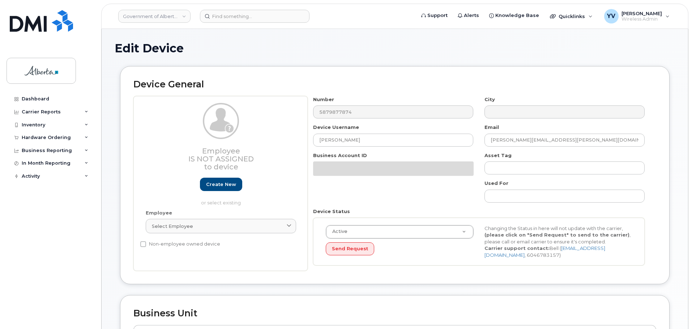
select select "4120331"
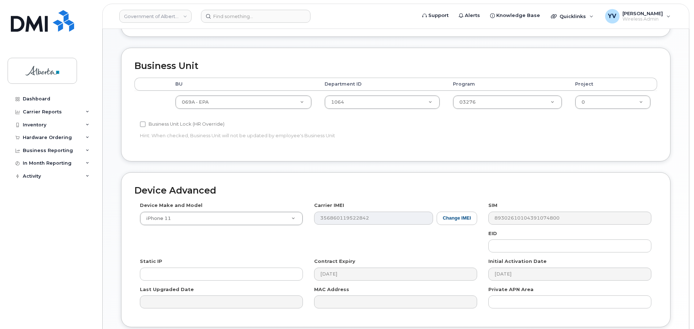
scroll to position [250, 0]
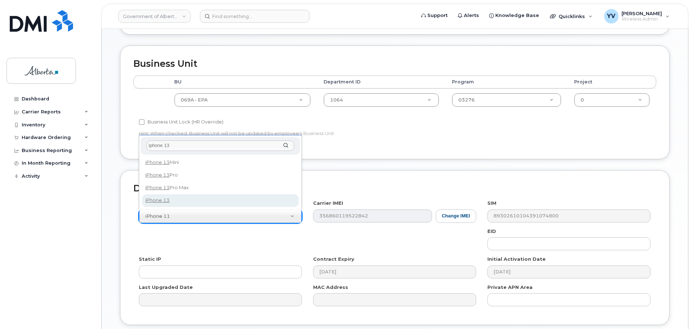
type input "iphone 13"
select select "2612"
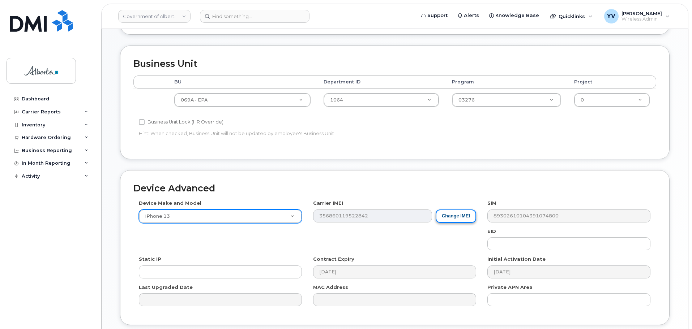
click at [455, 217] on button "Change IMEI" at bounding box center [456, 216] width 41 height 13
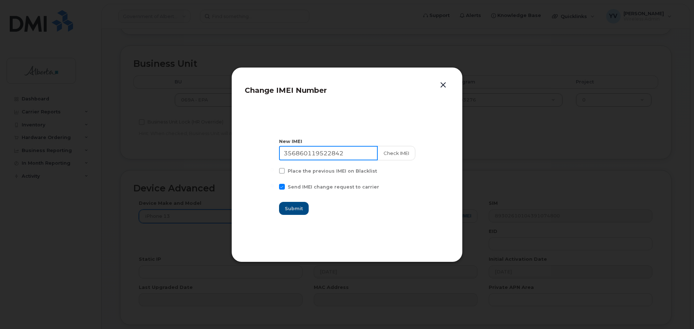
drag, startPoint x: 353, startPoint y: 151, endPoint x: 284, endPoint y: 156, distance: 70.0
click at [284, 156] on input "356860119522842" at bounding box center [328, 153] width 99 height 14
paste input "351680921094920"
click at [301, 153] on input "351680921094920" at bounding box center [328, 153] width 99 height 14
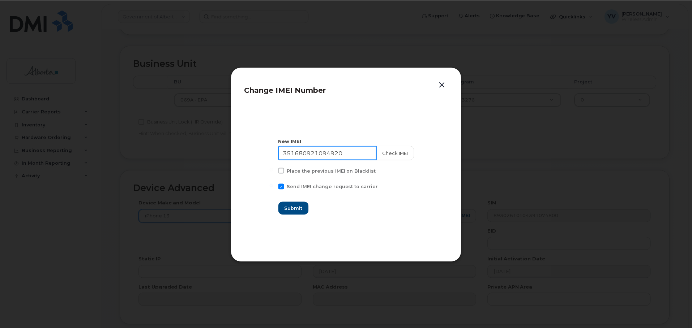
scroll to position [0, 0]
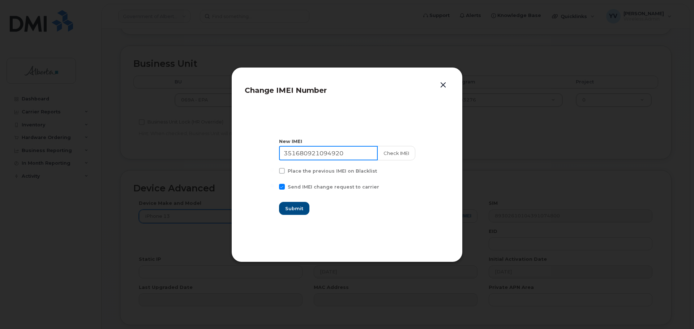
type input "351680921094920"
click at [296, 206] on span "Submit" at bounding box center [294, 208] width 18 height 7
type input "351680921094920"
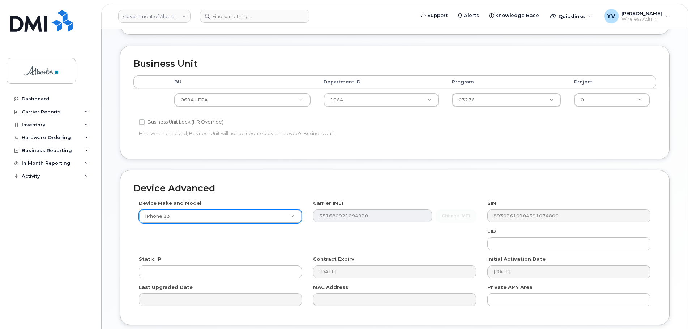
scroll to position [306, 0]
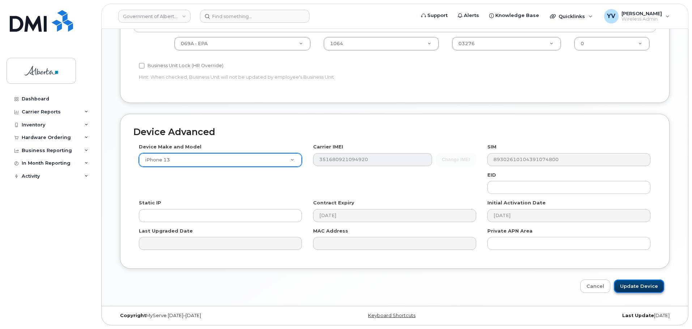
click at [645, 283] on input "Update Device" at bounding box center [639, 286] width 50 height 13
type input "Saving..."
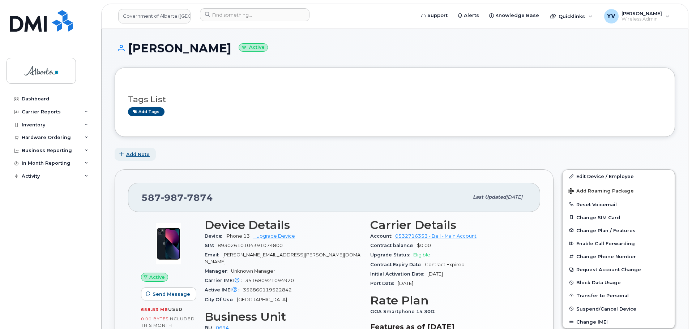
click at [137, 153] on span "Add Note" at bounding box center [138, 154] width 24 height 7
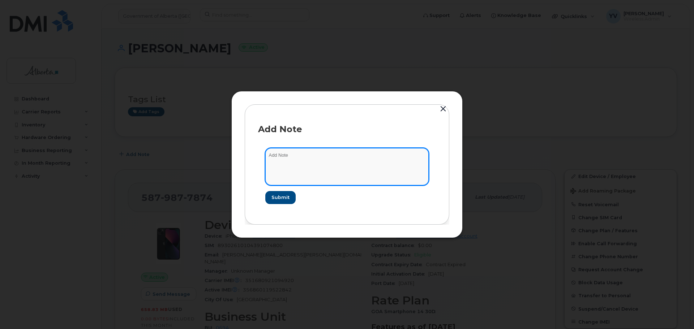
click at [278, 152] on textarea at bounding box center [346, 166] width 163 height 37
paste textarea "SCTASK0852230 Device Assign Spare - (1)"
type textarea "SCTASK0852230 Device Assign Spare - (1)"
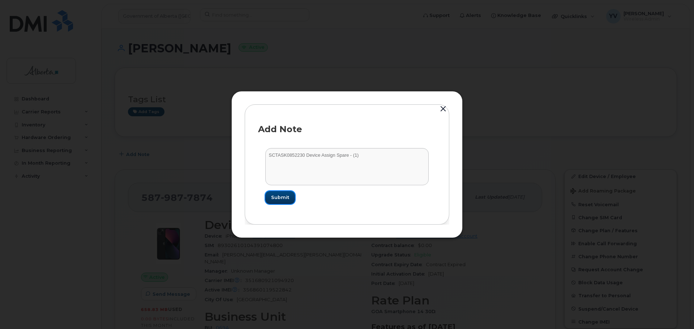
click at [281, 196] on span "Submit" at bounding box center [280, 197] width 18 height 7
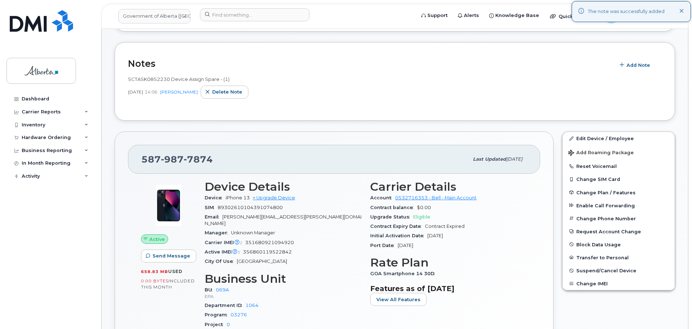
scroll to position [132, 0]
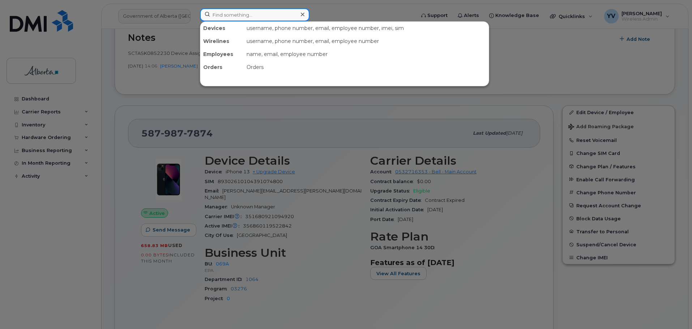
click at [223, 15] on input at bounding box center [255, 14] width 110 height 13
paste input "7809186578"
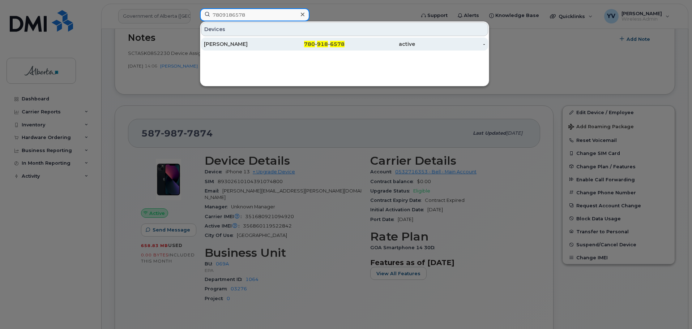
type input "7809186578"
click at [322, 44] on span "918" at bounding box center [322, 44] width 11 height 7
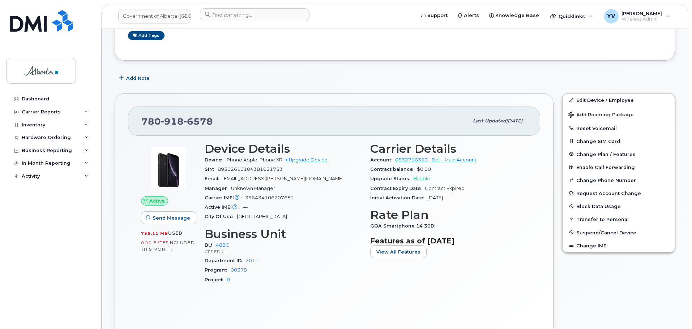
scroll to position [24, 0]
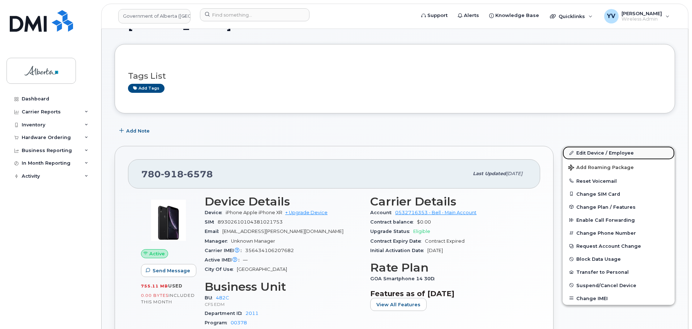
click at [586, 153] on link "Edit Device / Employee" at bounding box center [619, 152] width 112 height 13
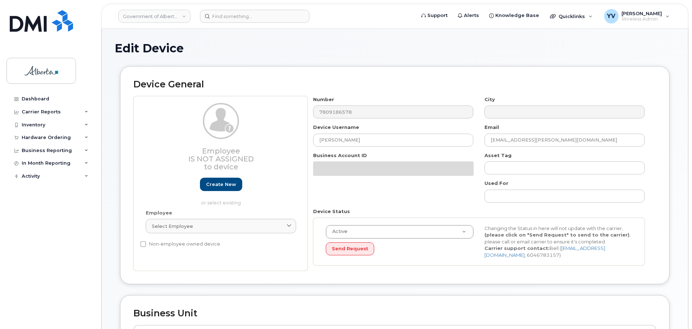
select select "4749733"
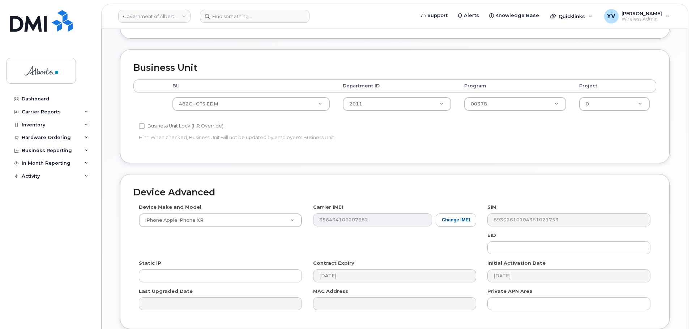
scroll to position [246, 0]
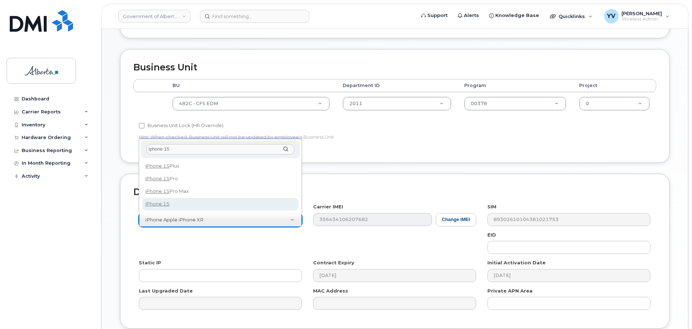
type input "iphone 15"
select select "3031"
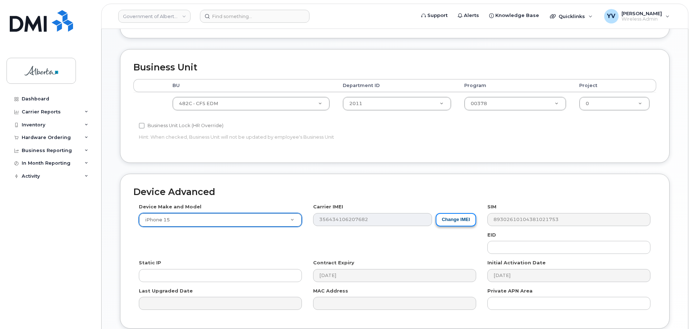
click at [451, 218] on button "Change IMEI" at bounding box center [456, 219] width 41 height 13
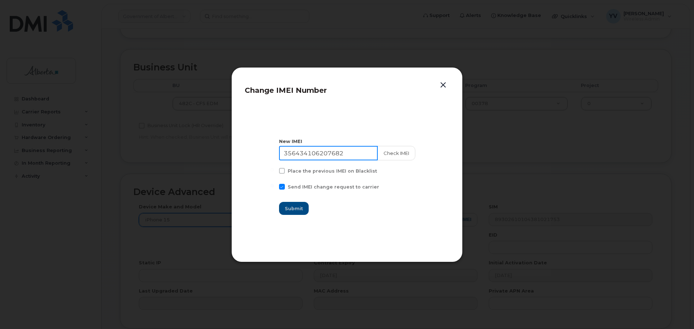
drag, startPoint x: 353, startPoint y: 155, endPoint x: 280, endPoint y: 154, distance: 73.1
click at [280, 154] on section "New IMEI 356434106207682 Check IMEI Place the previous IMEI on Blacklist Send I…" at bounding box center [347, 177] width 205 height 145
paste input "052195804704"
type input "356052195804704"
click at [292, 207] on span "Submit" at bounding box center [294, 208] width 18 height 7
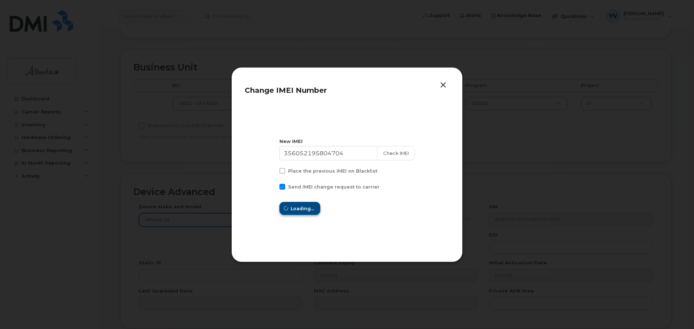
type input "356052195804704"
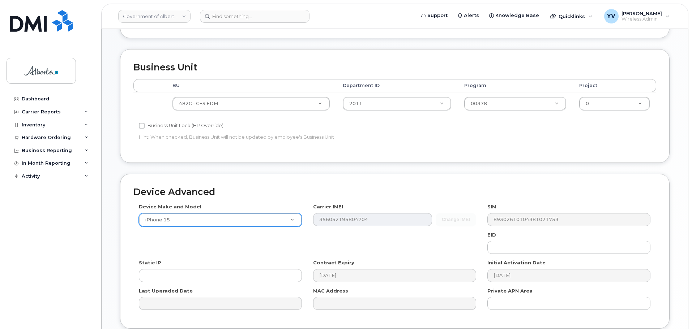
scroll to position [306, 0]
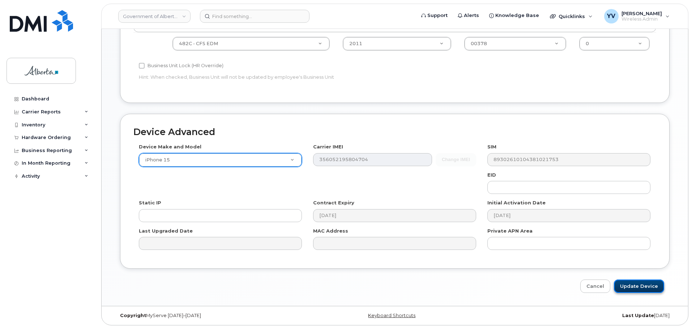
click at [644, 283] on input "Update Device" at bounding box center [639, 286] width 50 height 13
type input "Saving..."
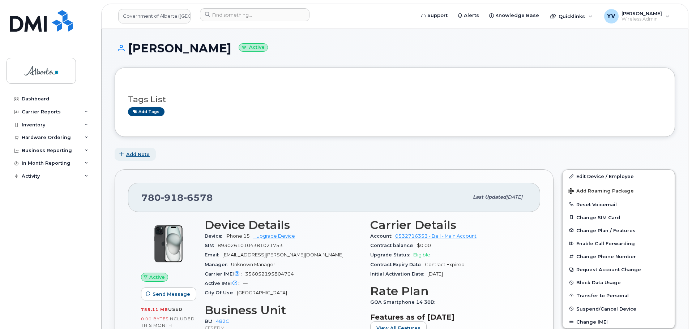
click at [136, 155] on span "Add Note" at bounding box center [138, 154] width 24 height 7
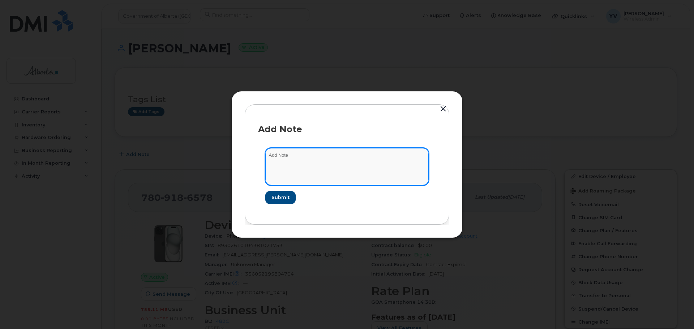
click at [274, 153] on textarea at bounding box center [346, 166] width 163 height 37
paste textarea "SCTASK0851717 Device Assign Spare - (1)"
type textarea "SCTASK0851717 Device Assign Spare - (1)"
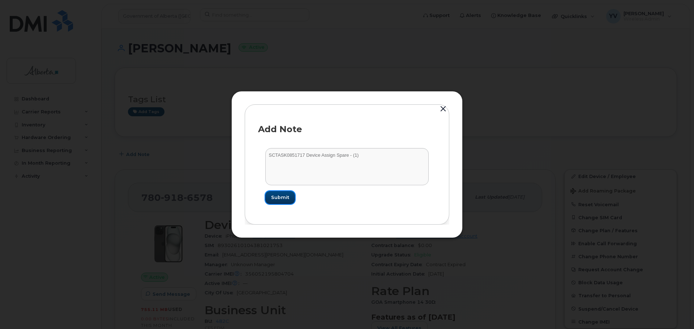
click at [277, 200] on span "Submit" at bounding box center [280, 197] width 18 height 7
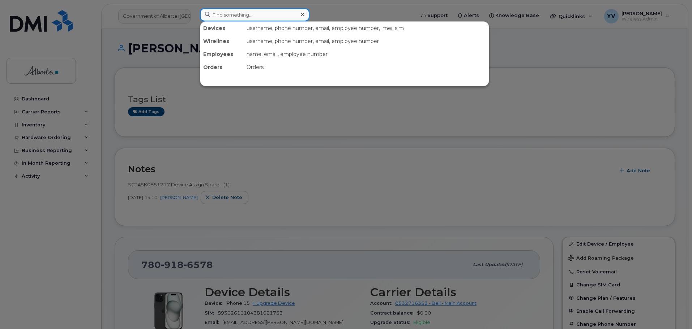
click at [228, 16] on input at bounding box center [255, 14] width 110 height 13
paste input "5875459511"
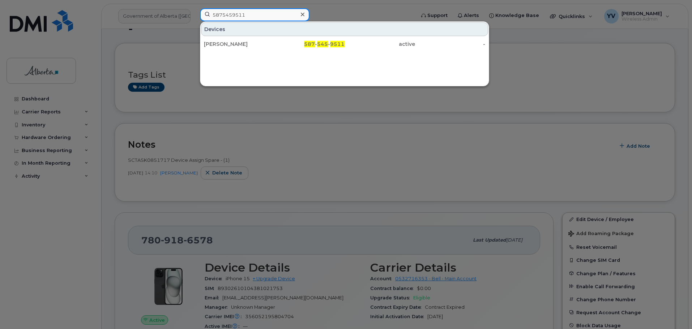
scroll to position [36, 0]
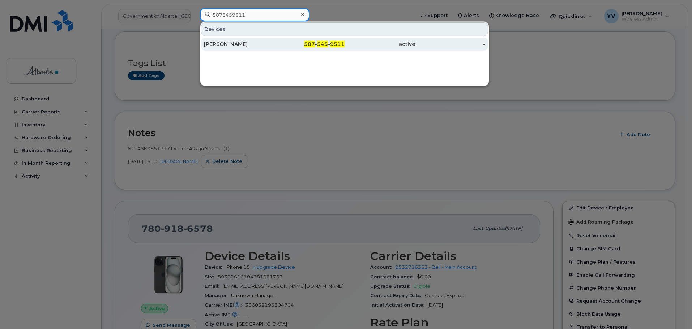
type input "5875459511"
click at [324, 42] on span "545" at bounding box center [322, 44] width 11 height 7
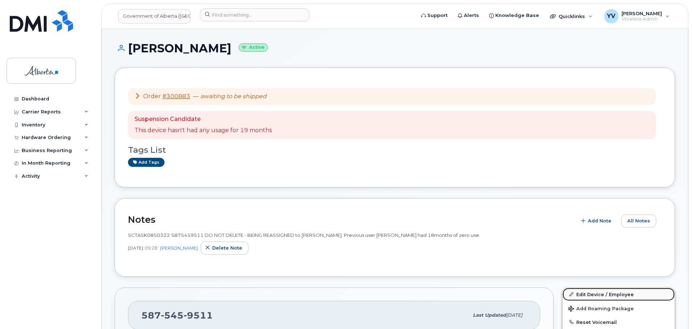
click at [596, 294] on link "Edit Device / Employee" at bounding box center [619, 294] width 112 height 13
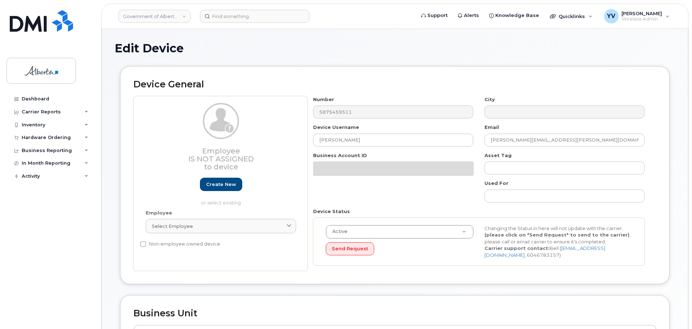
select select "4124490"
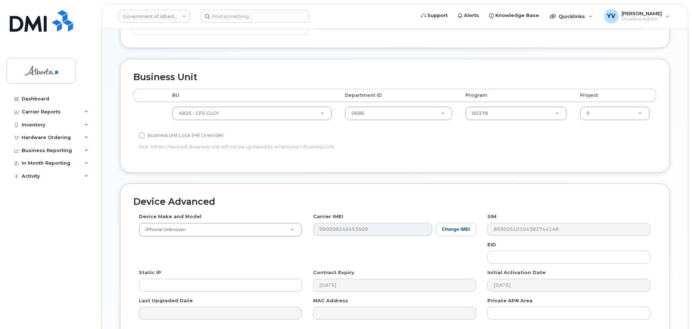
scroll to position [301, 0]
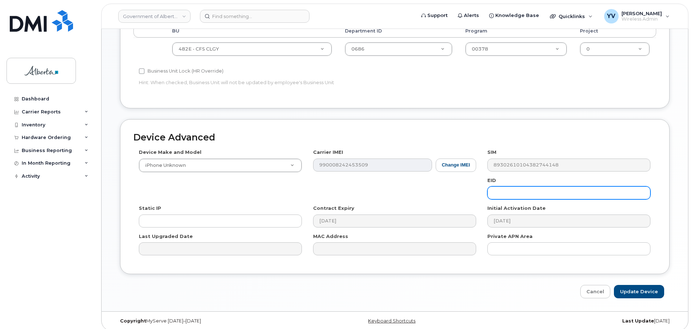
click at [518, 195] on input "text" at bounding box center [568, 193] width 163 height 13
paste input "89043052010008887025010575253641"
type input "89043052010008887025010575253641"
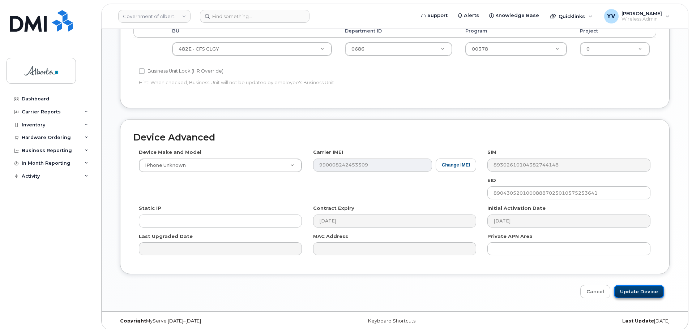
click at [633, 288] on input "Update Device" at bounding box center [639, 291] width 50 height 13
type input "Saving..."
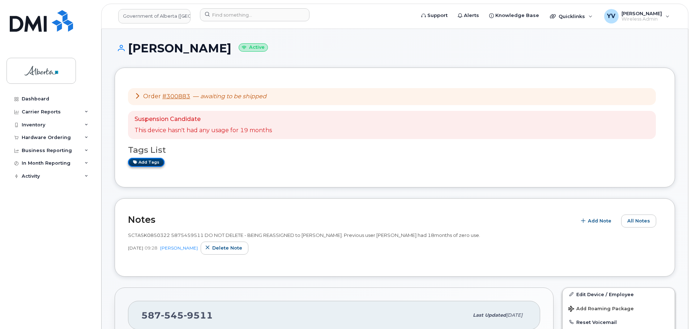
click at [146, 162] on link "Add tags" at bounding box center [146, 162] width 37 height 9
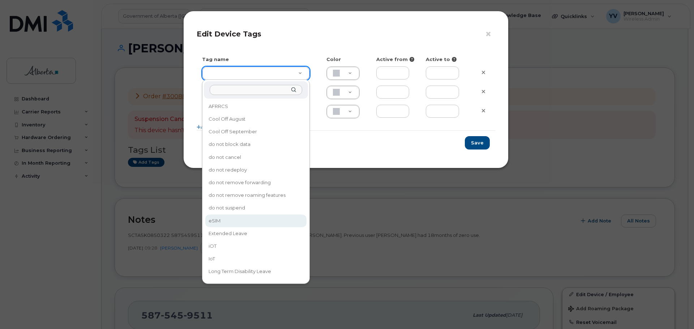
type input "eSIM"
type input "D6CDC1"
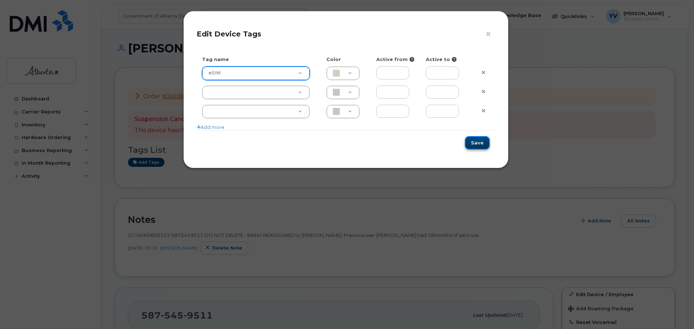
click at [480, 142] on button "Save" at bounding box center [477, 142] width 25 height 13
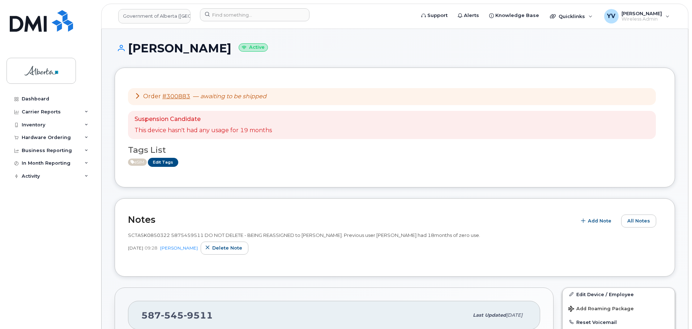
scroll to position [171, 0]
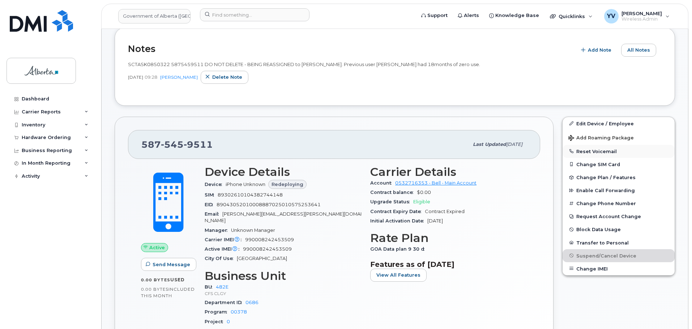
click at [585, 151] on button "Reset Voicemail" at bounding box center [619, 151] width 112 height 13
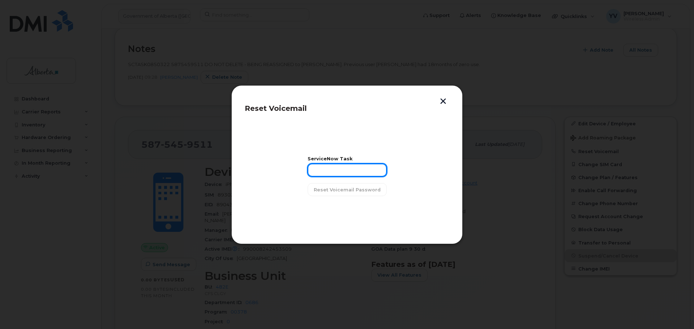
click at [318, 171] on input "text" at bounding box center [347, 170] width 79 height 13
paste input "SCTASK0850322"
type input "SCTASK0850322"
click at [346, 190] on span "Reset Voicemail Password" at bounding box center [347, 190] width 67 height 7
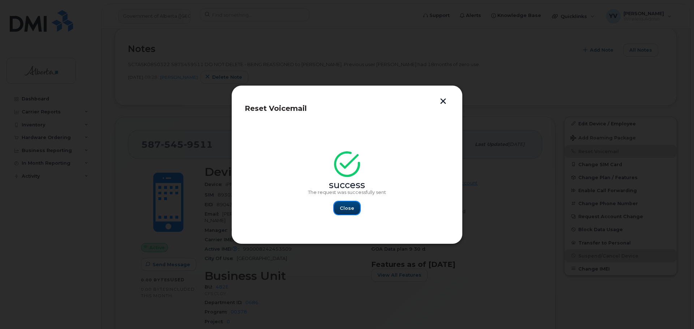
click at [355, 209] on button "Close" at bounding box center [347, 208] width 26 height 13
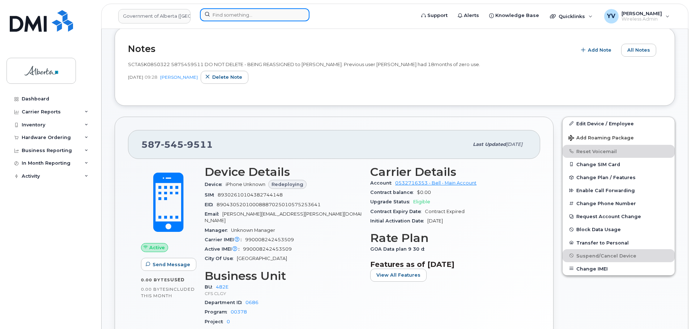
click at [217, 12] on input at bounding box center [255, 14] width 110 height 13
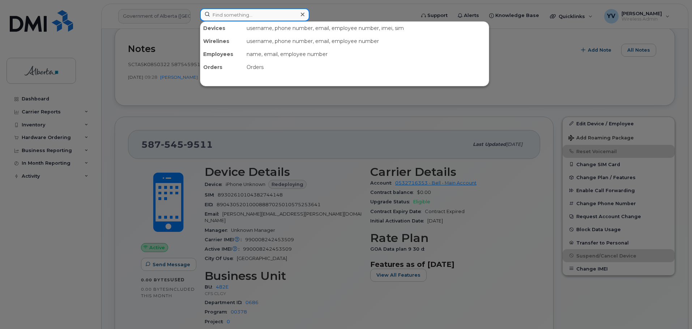
paste input "5879877874"
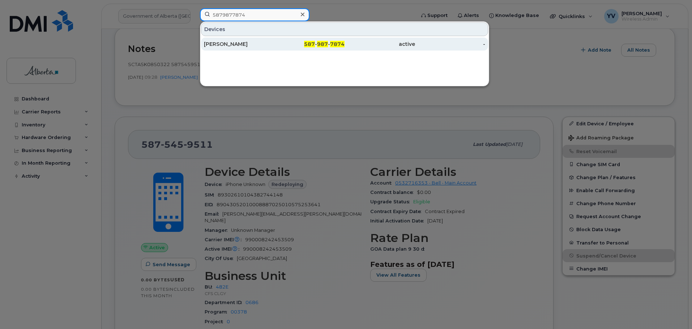
type input "5879877874"
click at [340, 43] on span "7874" at bounding box center [337, 44] width 14 height 7
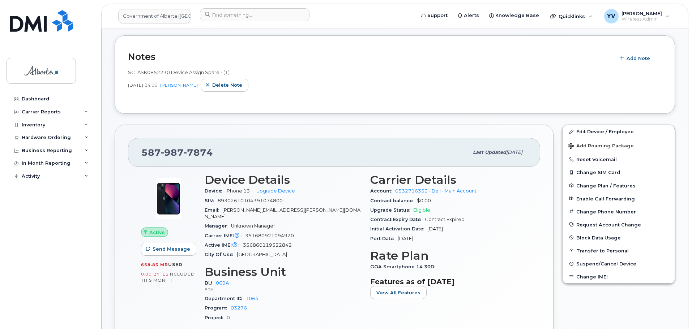
scroll to position [146, 0]
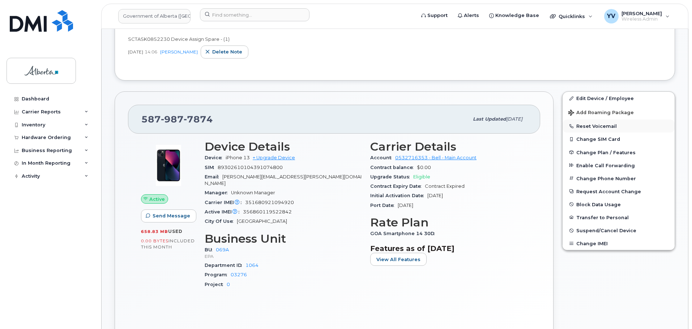
click at [596, 126] on button "Reset Voicemail" at bounding box center [619, 126] width 112 height 13
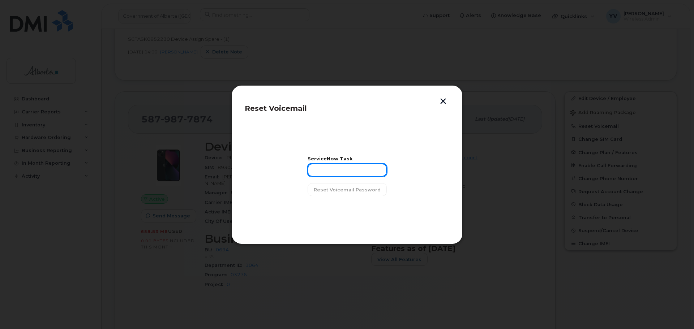
click at [321, 174] on input "text" at bounding box center [347, 170] width 79 height 13
paste input "SCTASK0852230"
type input "SCTASK0852230"
click at [342, 189] on span "Reset Voicemail Password" at bounding box center [347, 190] width 67 height 7
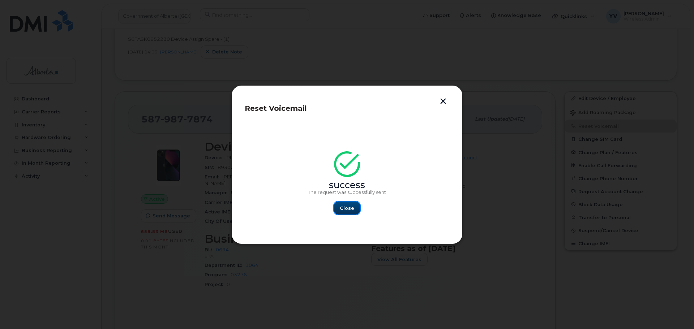
click at [346, 203] on button "Close" at bounding box center [347, 208] width 26 height 13
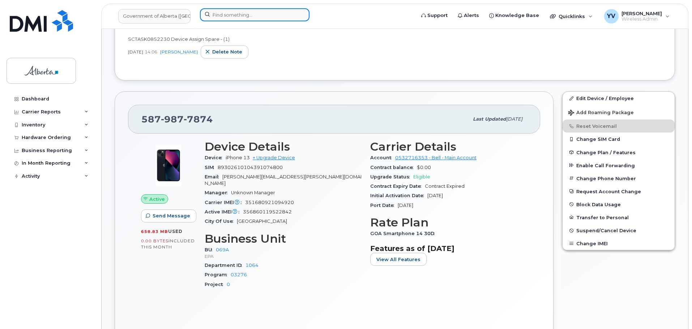
click at [222, 10] on input at bounding box center [255, 14] width 110 height 13
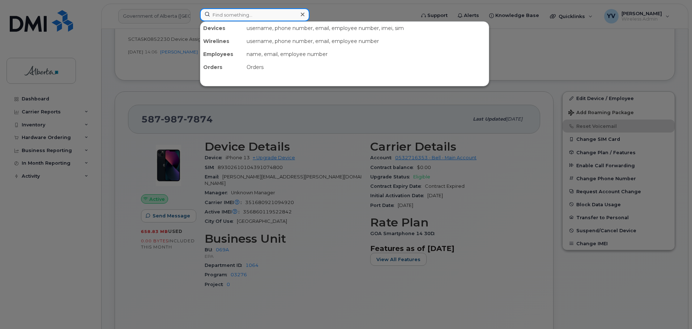
paste input "5879877874"
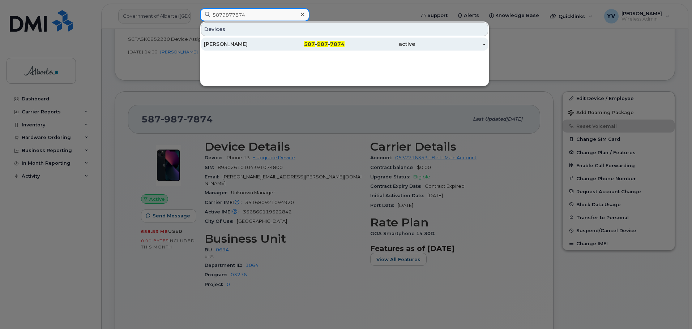
type input "5879877874"
click at [323, 44] on span "987" at bounding box center [322, 44] width 11 height 7
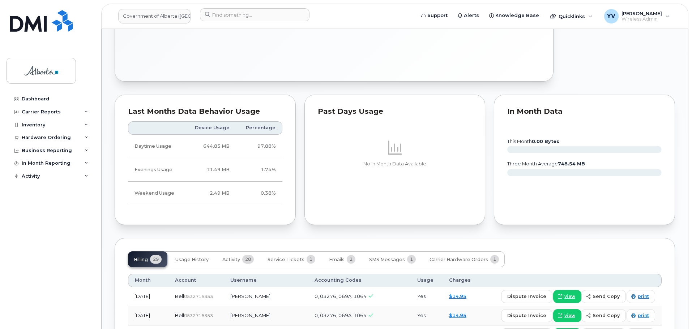
scroll to position [450, 0]
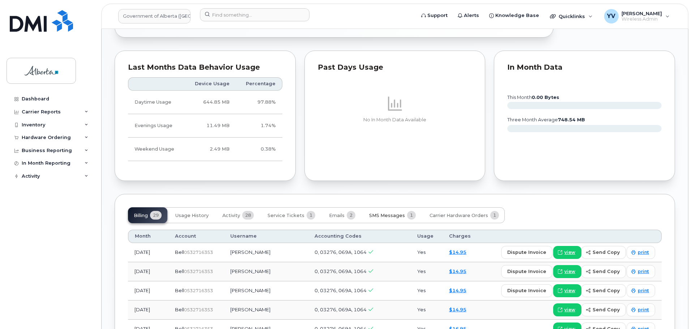
click at [386, 208] on button "SMS Messages 1" at bounding box center [392, 216] width 58 height 16
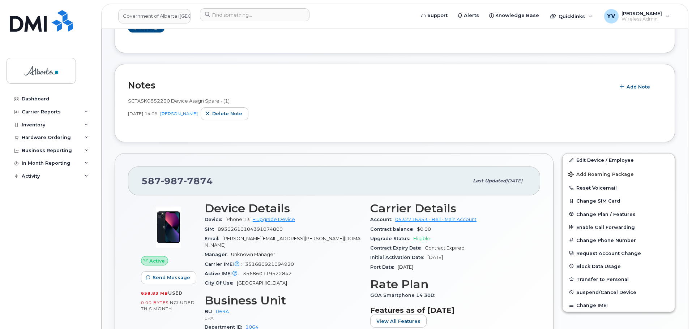
scroll to position [36, 0]
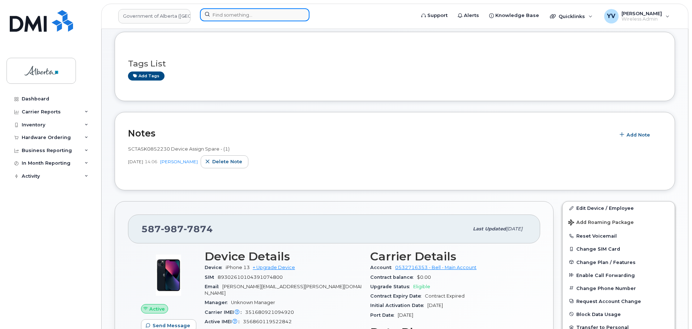
click at [218, 16] on input at bounding box center [255, 14] width 110 height 13
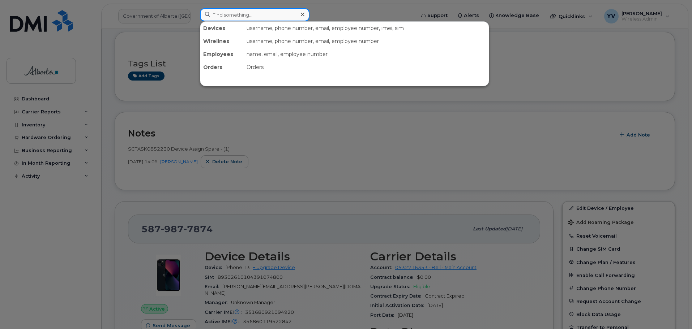
paste input "5873570958"
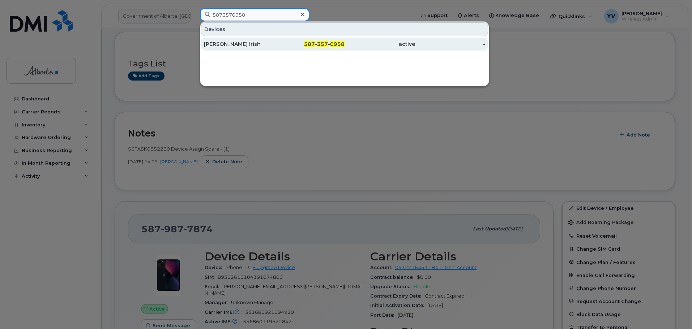
type input "5873570958"
click at [332, 43] on span "0958" at bounding box center [337, 44] width 14 height 7
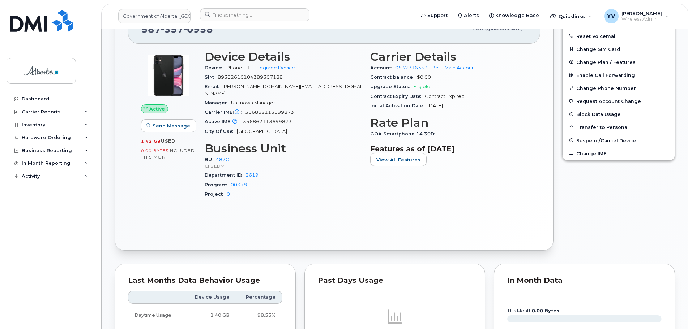
scroll to position [122, 0]
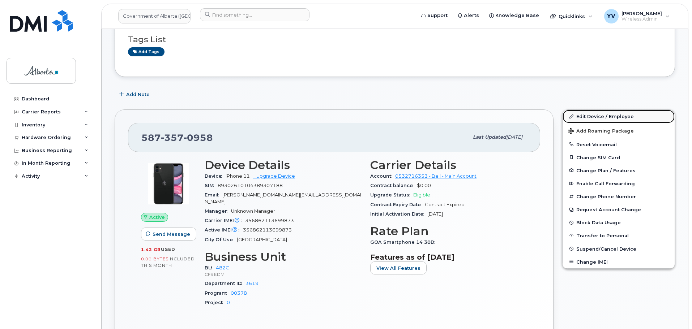
click at [592, 114] on link "Edit Device / Employee" at bounding box center [619, 116] width 112 height 13
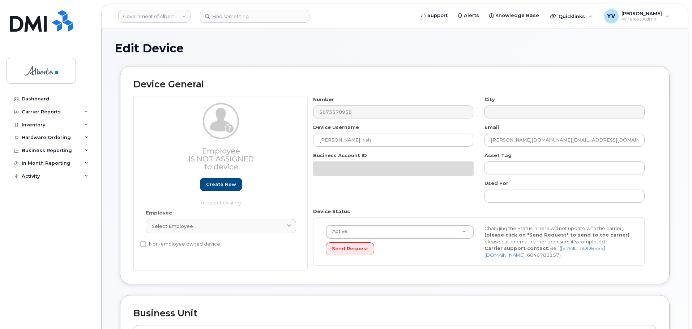
select select "4749733"
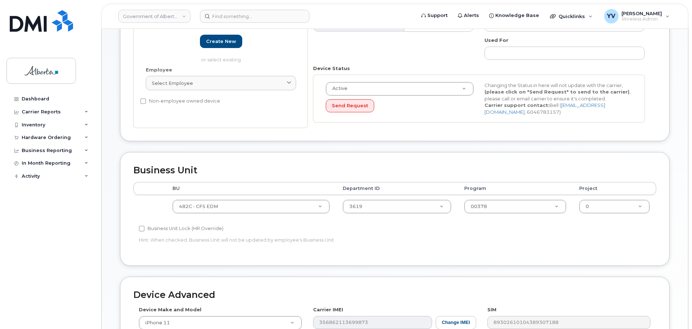
scroll to position [149, 0]
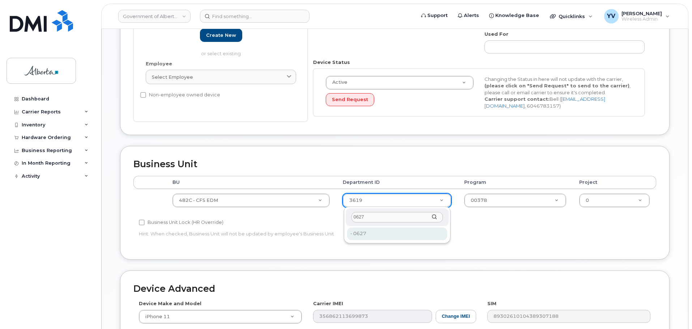
type input "0627"
type input "4752355"
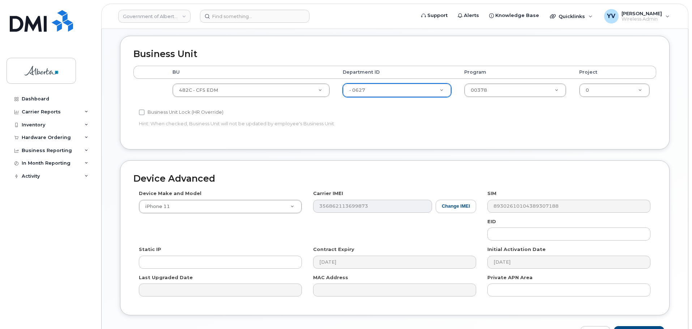
scroll to position [283, 0]
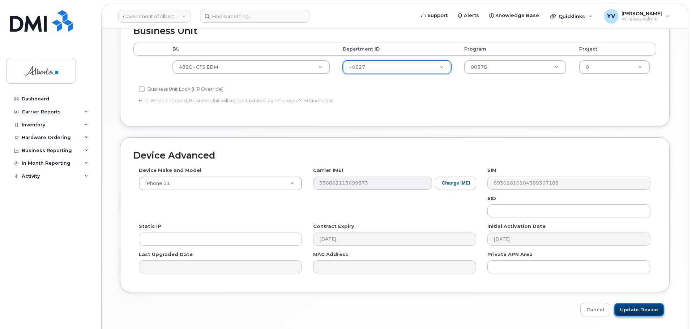
click at [638, 306] on input "Update Device" at bounding box center [639, 309] width 50 height 13
type input "Saving..."
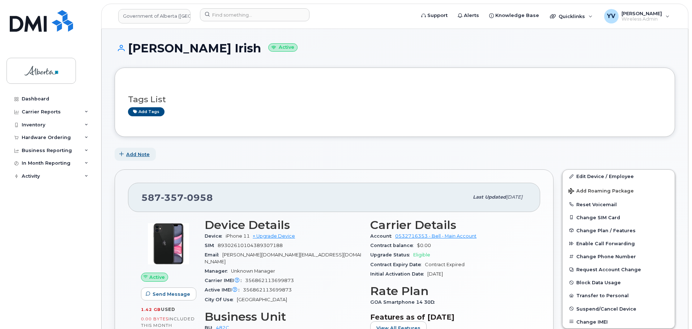
click at [133, 154] on span "Add Note" at bounding box center [138, 154] width 24 height 7
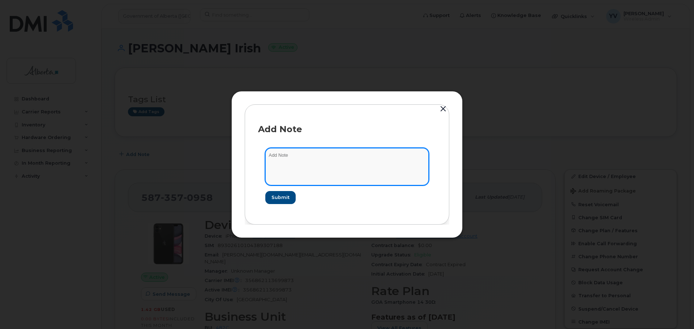
click at [277, 156] on textarea at bounding box center [346, 166] width 163 height 37
paste textarea "SCTASK0851352 Plan User Transfer - 5873570958 iPhone 11 IMEI [TECHNICAL_ID] s/n…"
type textarea "SCTASK0851352 Plan User Transfer - 5873570958 iPhone 11 IMEI [TECHNICAL_ID] s/n…"
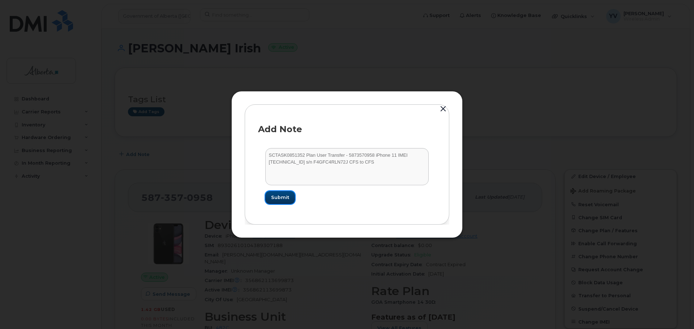
click at [281, 196] on span "Submit" at bounding box center [280, 197] width 18 height 7
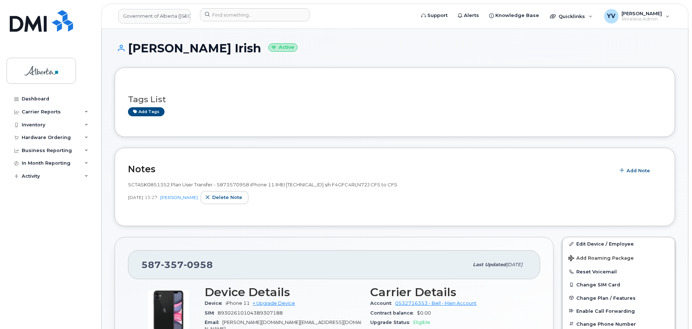
click at [146, 302] on div at bounding box center [168, 311] width 55 height 51
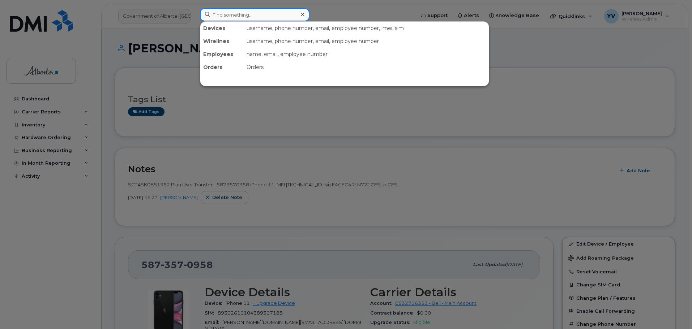
click at [218, 15] on input at bounding box center [255, 14] width 110 height 13
paste input "5872252428"
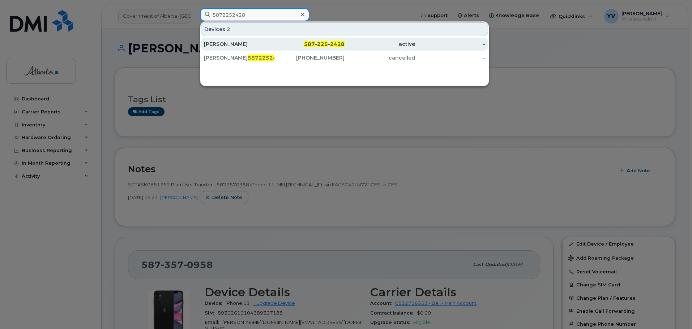
type input "5872252428"
click at [322, 45] on span "225" at bounding box center [322, 44] width 11 height 7
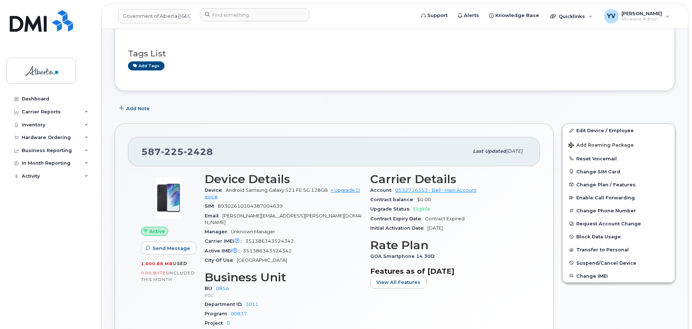
scroll to position [81, 0]
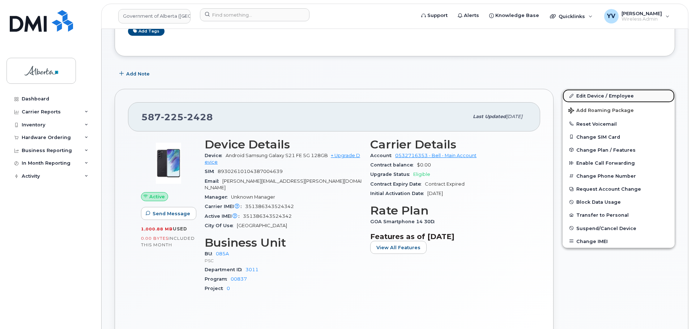
click at [595, 97] on link "Edit Device / Employee" at bounding box center [619, 95] width 112 height 13
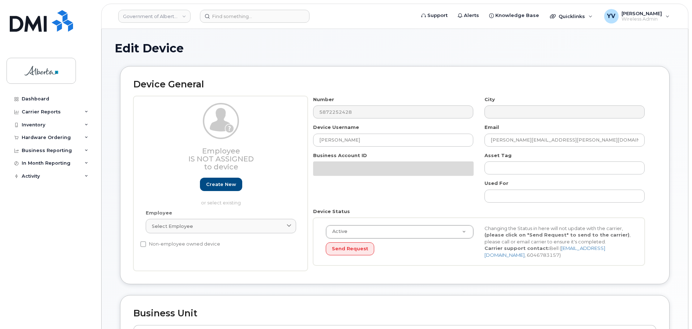
select select "4749745"
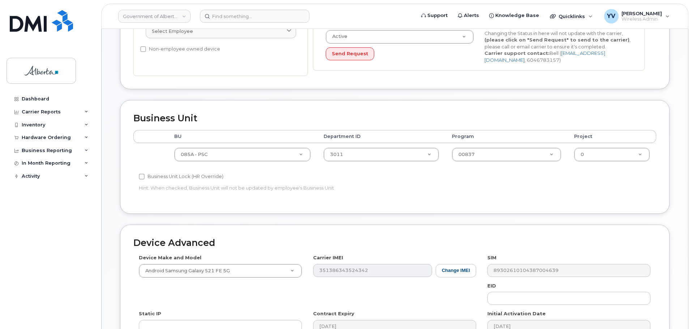
scroll to position [196, 0]
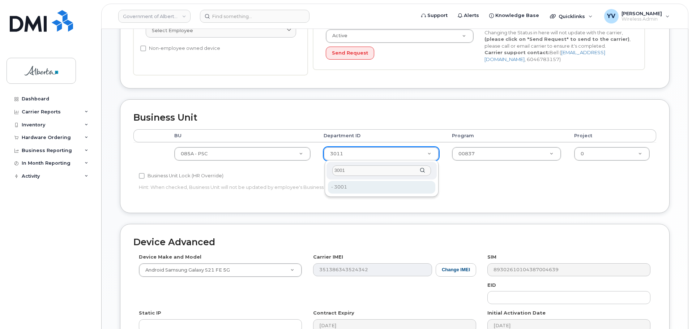
type input "3001"
type input "4752727"
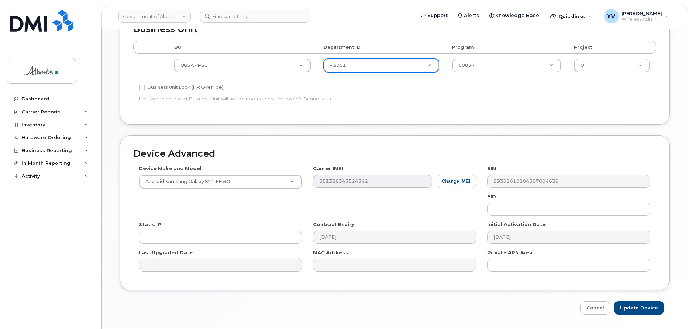
scroll to position [306, 0]
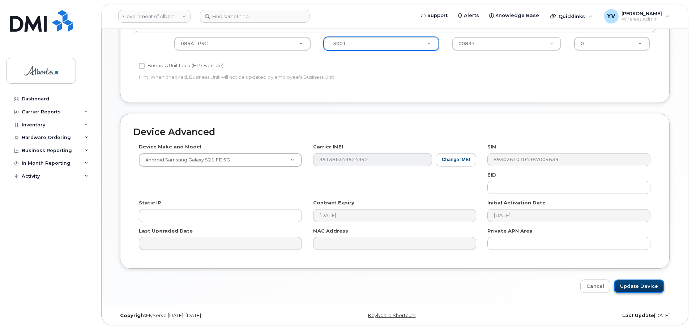
click at [634, 286] on input "Update Device" at bounding box center [639, 286] width 50 height 13
type input "Saving..."
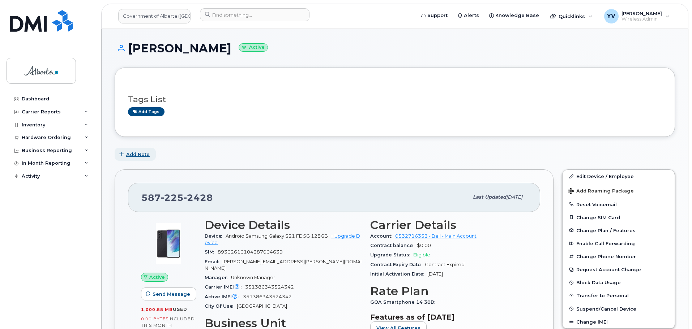
click at [133, 155] on span "Add Note" at bounding box center [138, 154] width 24 height 7
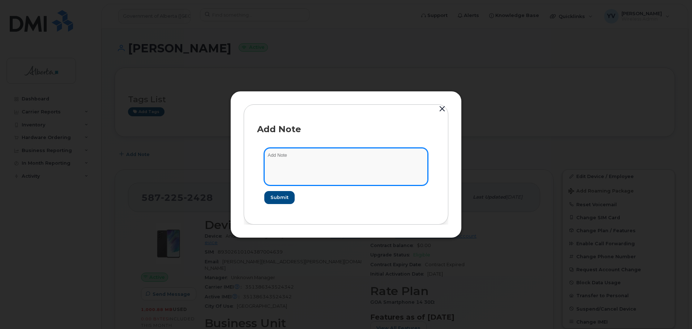
click at [273, 157] on textarea at bounding box center [345, 166] width 163 height 37
paste textarea "SCTASK0851170 Plan User Transfer - 5872252428 Samsung S21FE IMEI 35138634352434…"
type textarea "SCTASK0851170 Plan User Transfer - 5872252428 Samsung S21FE IMEI 35138634352434…"
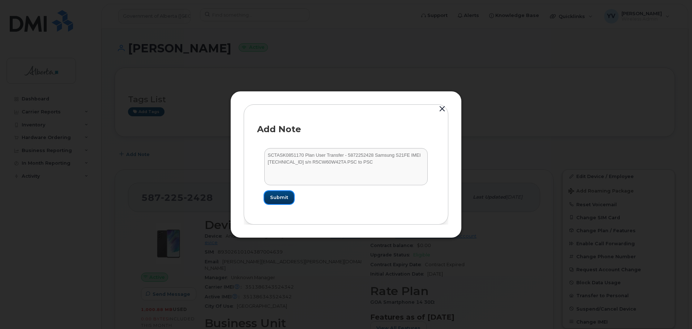
click at [276, 196] on span "Submit" at bounding box center [279, 197] width 18 height 7
